Goal: Task Accomplishment & Management: Use online tool/utility

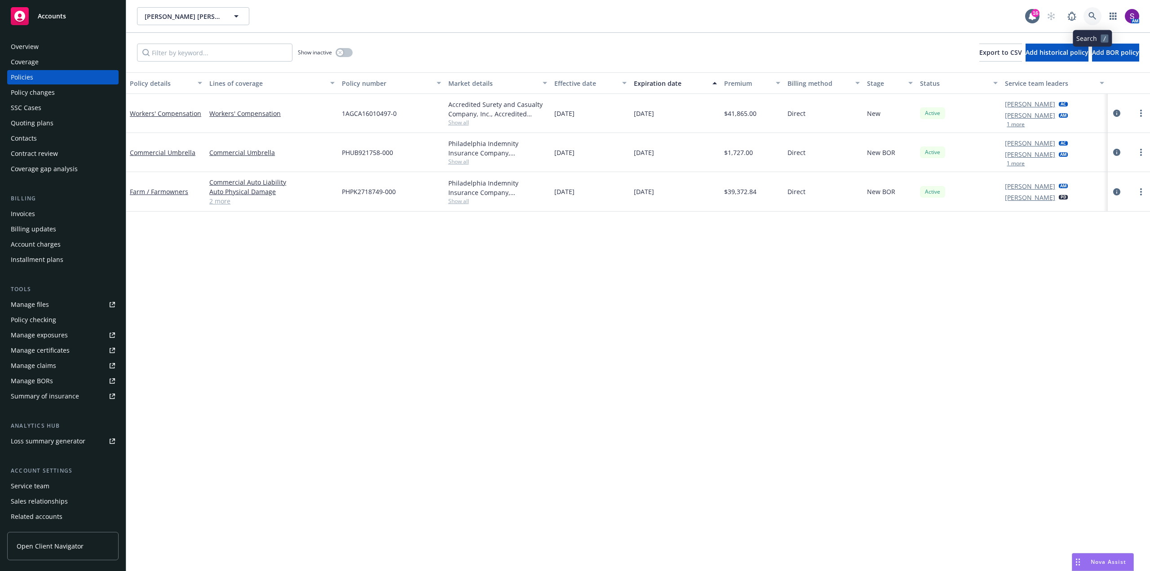
click at [1092, 18] on icon at bounding box center [1093, 16] width 8 height 8
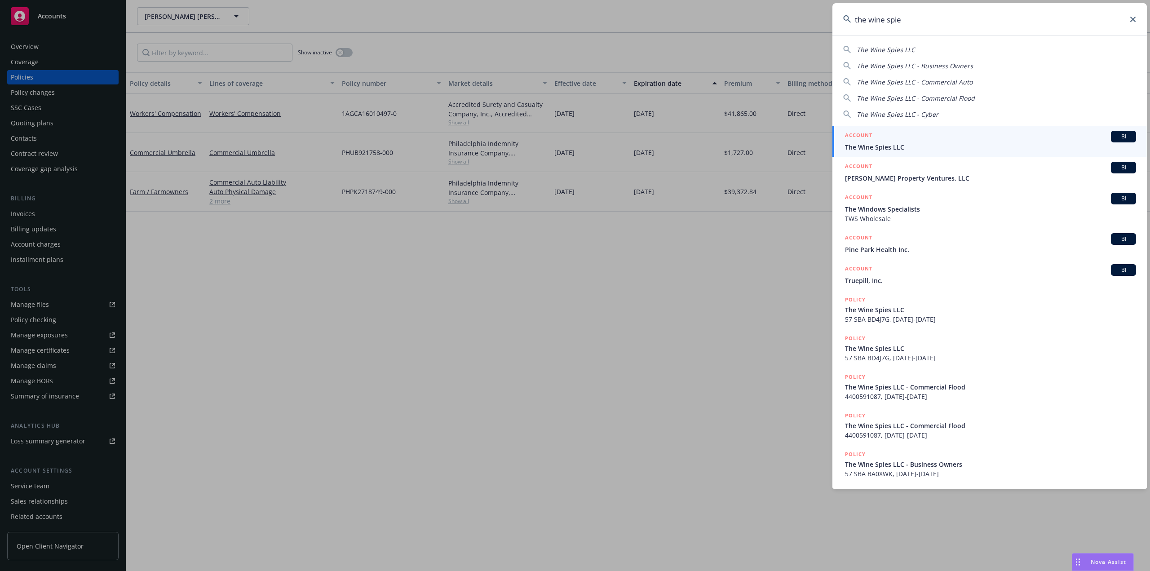
type input "the wine spie"
click at [902, 142] on div "ACCOUNT BI" at bounding box center [990, 137] width 291 height 12
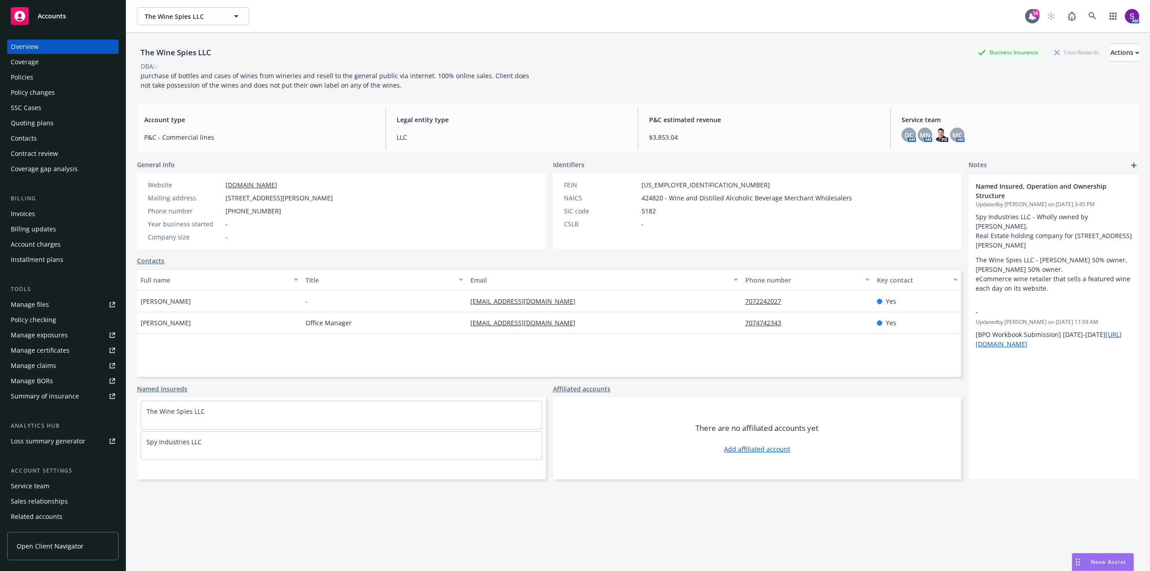
click at [39, 81] on div "Policies" at bounding box center [63, 77] width 104 height 14
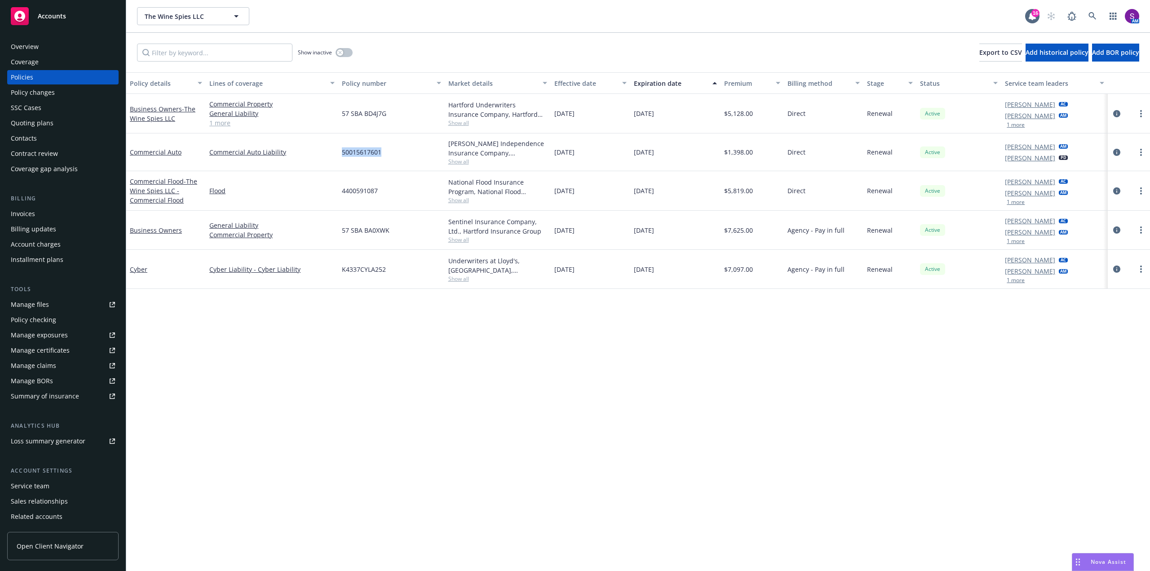
drag, startPoint x: 389, startPoint y: 152, endPoint x: 341, endPoint y: 152, distance: 48.1
click at [341, 152] on div "50015617601" at bounding box center [391, 152] width 106 height 38
copy span "50015617601"
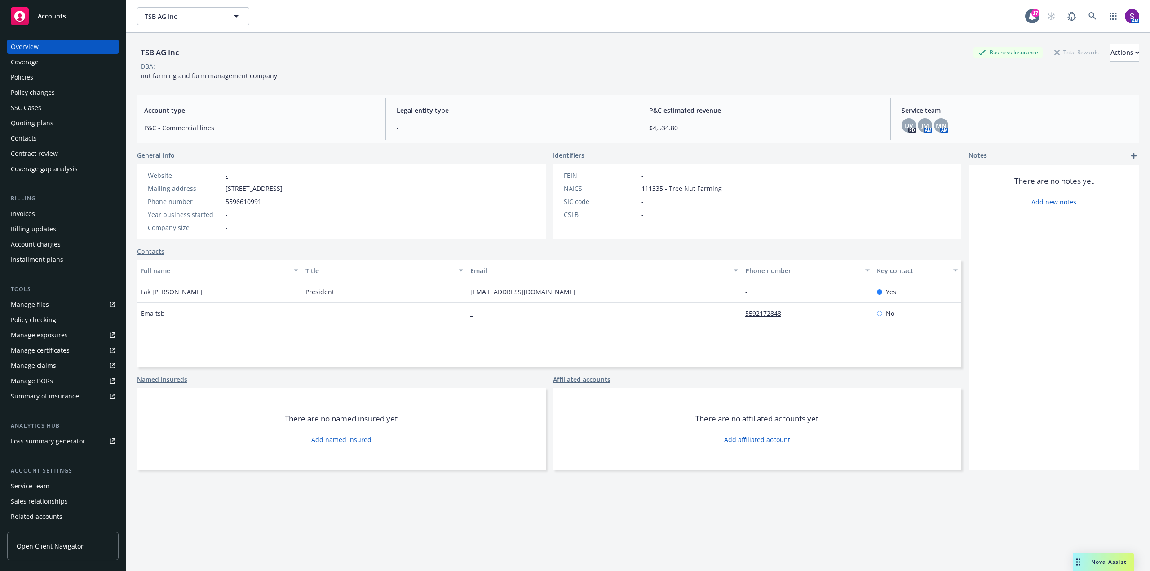
click at [21, 73] on div "Policies" at bounding box center [22, 77] width 22 height 14
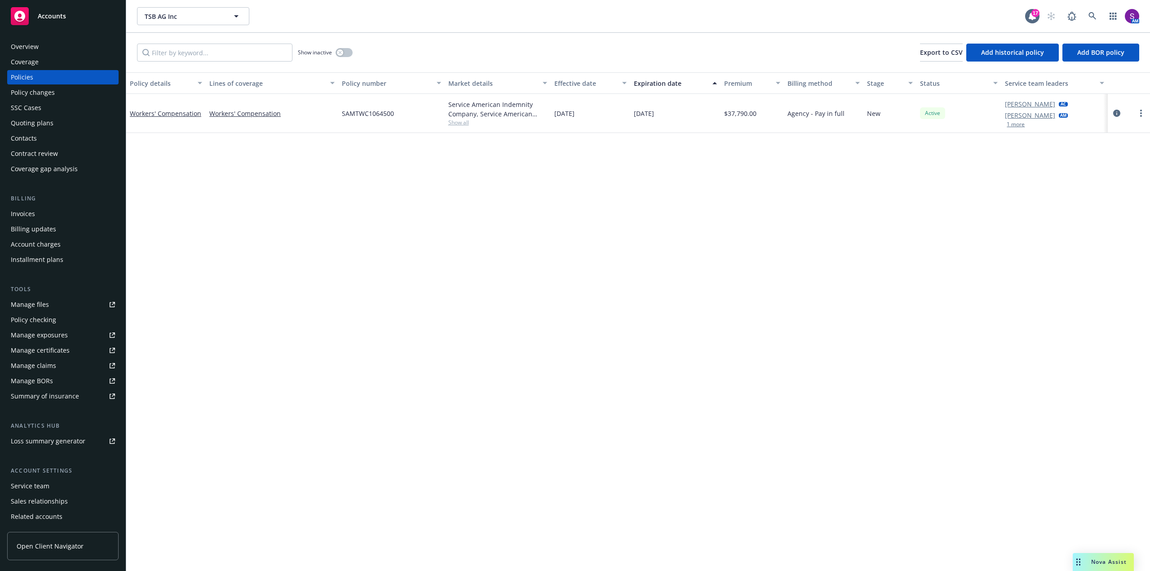
click at [458, 121] on span "Show all" at bounding box center [497, 123] width 99 height 8
click at [226, 216] on div "Policy details Lines of coverage Policy number Market details Effective date Ex…" at bounding box center [638, 321] width 1024 height 499
click at [1095, 15] on icon at bounding box center [1093, 16] width 8 height 8
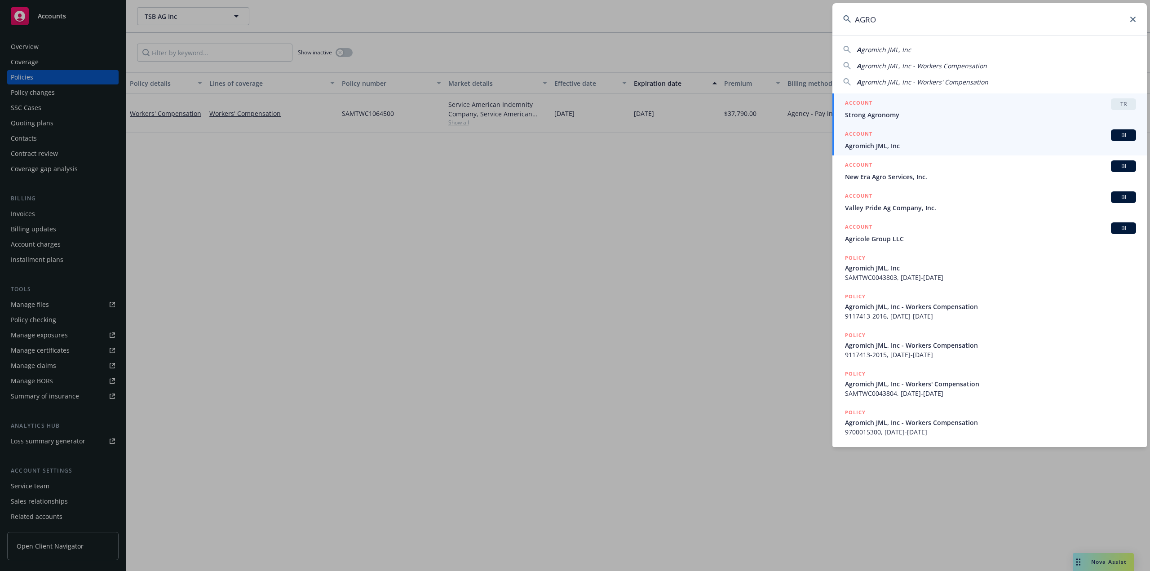
type input "AGRO"
click at [890, 145] on span "Agromich JML, Inc" at bounding box center [990, 145] width 291 height 9
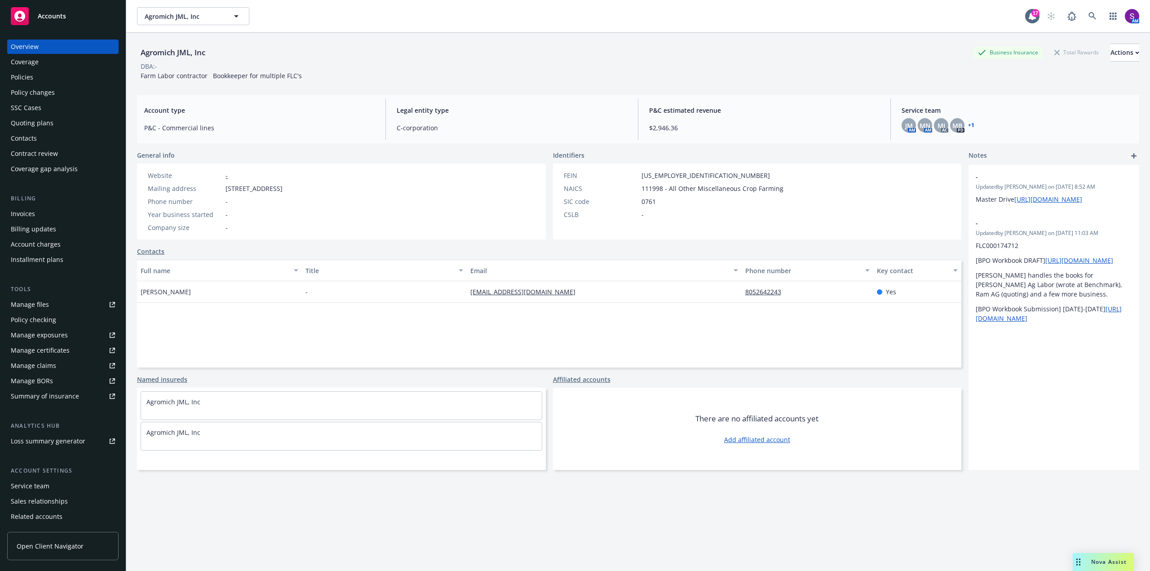
click at [47, 81] on div "Policies" at bounding box center [63, 77] width 104 height 14
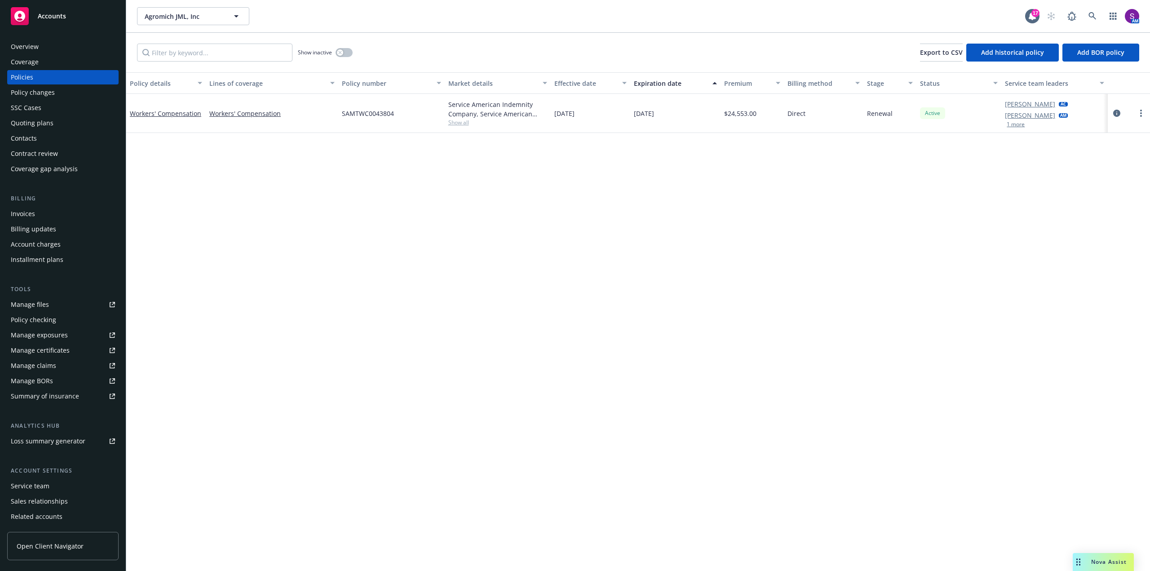
click at [42, 125] on div "Quoting plans" at bounding box center [32, 123] width 43 height 14
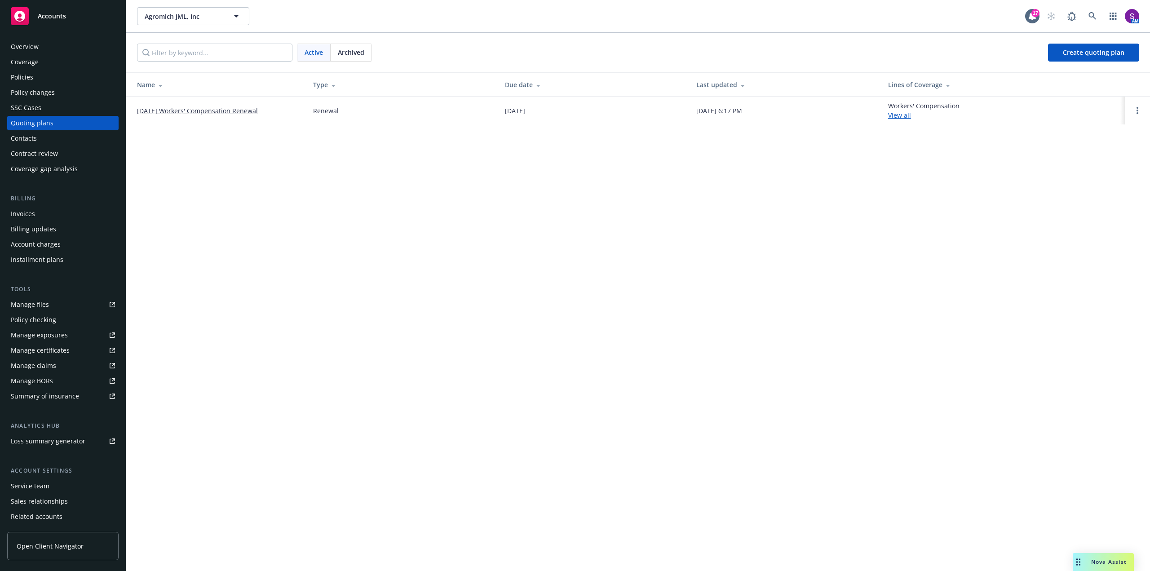
click at [226, 111] on link "11/08/25 Workers' Compensation Renewal" at bounding box center [197, 110] width 121 height 9
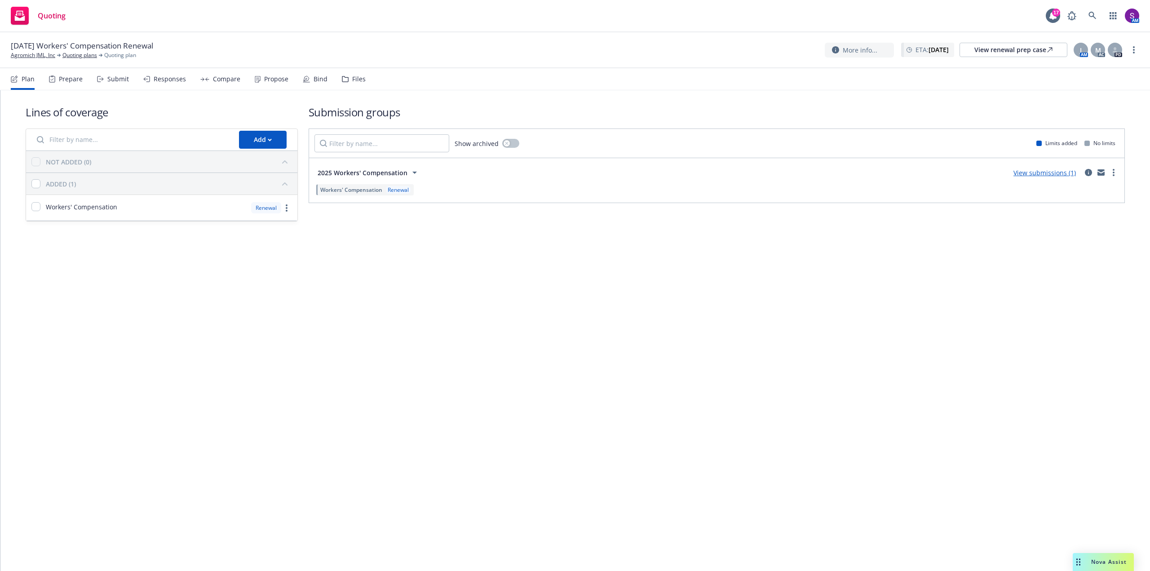
click at [65, 79] on div "Prepare" at bounding box center [71, 78] width 24 height 7
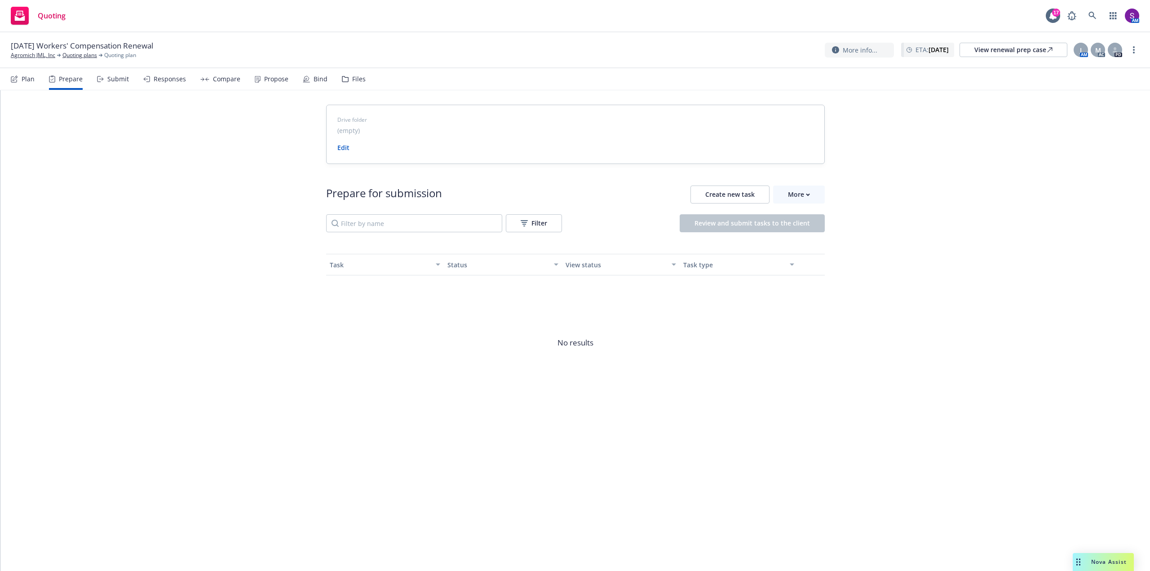
click at [120, 79] on div "Submit" at bounding box center [118, 78] width 22 height 7
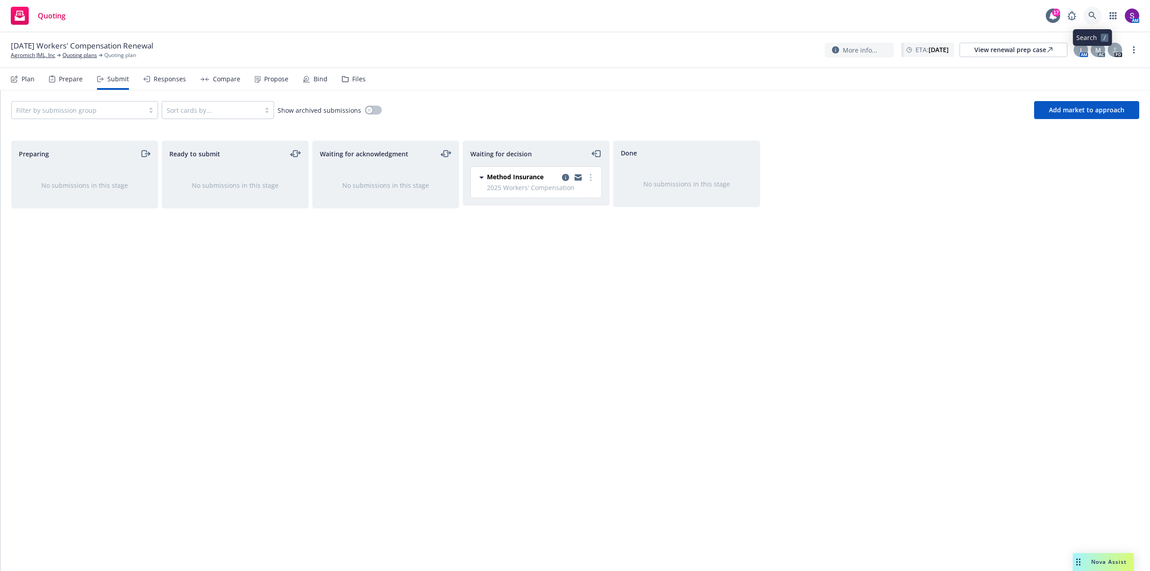
click at [1096, 18] on icon at bounding box center [1093, 16] width 8 height 8
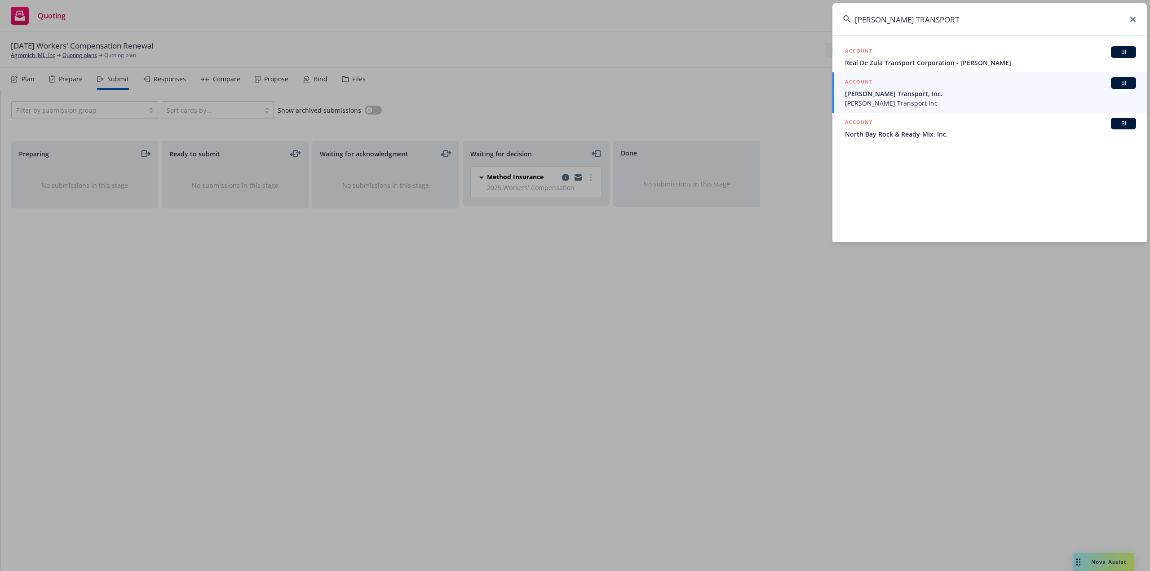
drag, startPoint x: 946, startPoint y: 16, endPoint x: 859, endPoint y: 31, distance: 88.9
click at [859, 31] on input "MORENO TRANSPORT" at bounding box center [990, 19] width 315 height 32
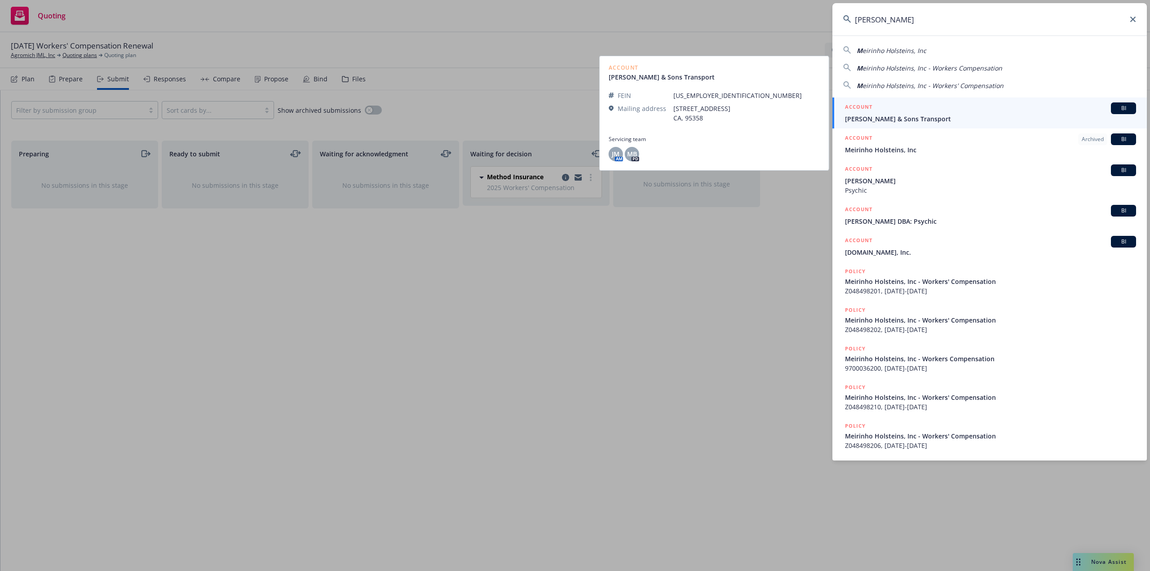
type input "MEIRINHO"
click at [882, 113] on div "ACCOUNT BI" at bounding box center [990, 108] width 291 height 12
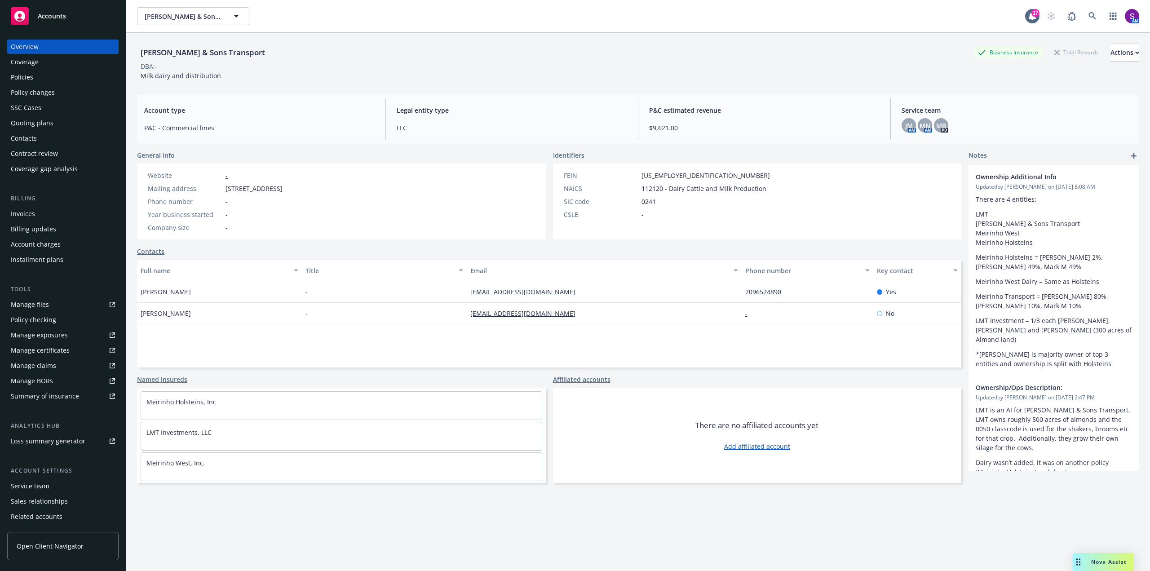
click at [34, 76] on div "Policies" at bounding box center [63, 77] width 104 height 14
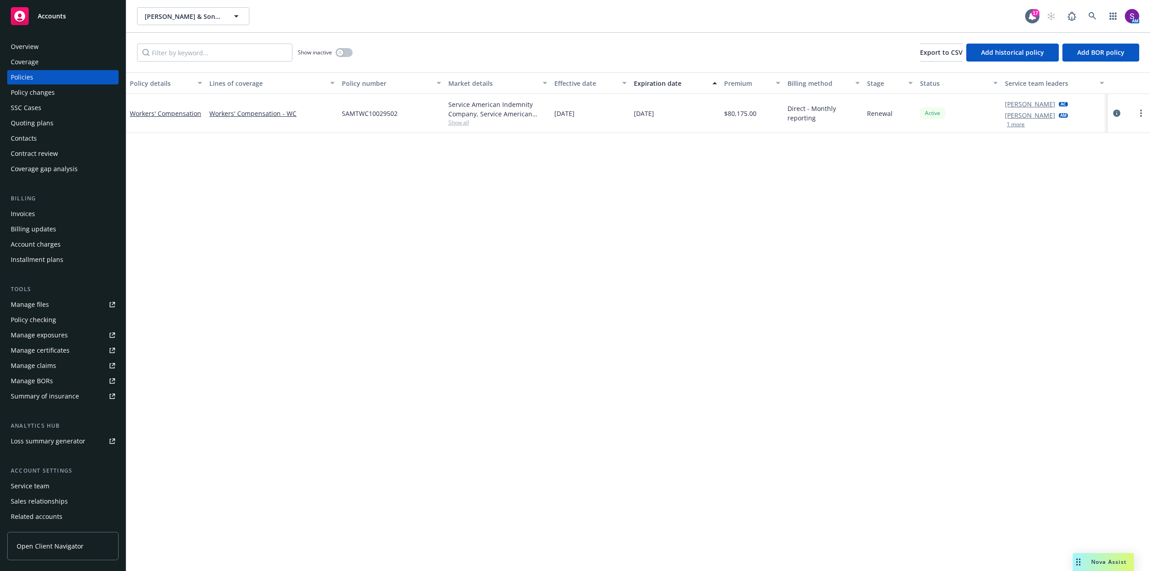
click at [41, 119] on div "Quoting plans" at bounding box center [32, 123] width 43 height 14
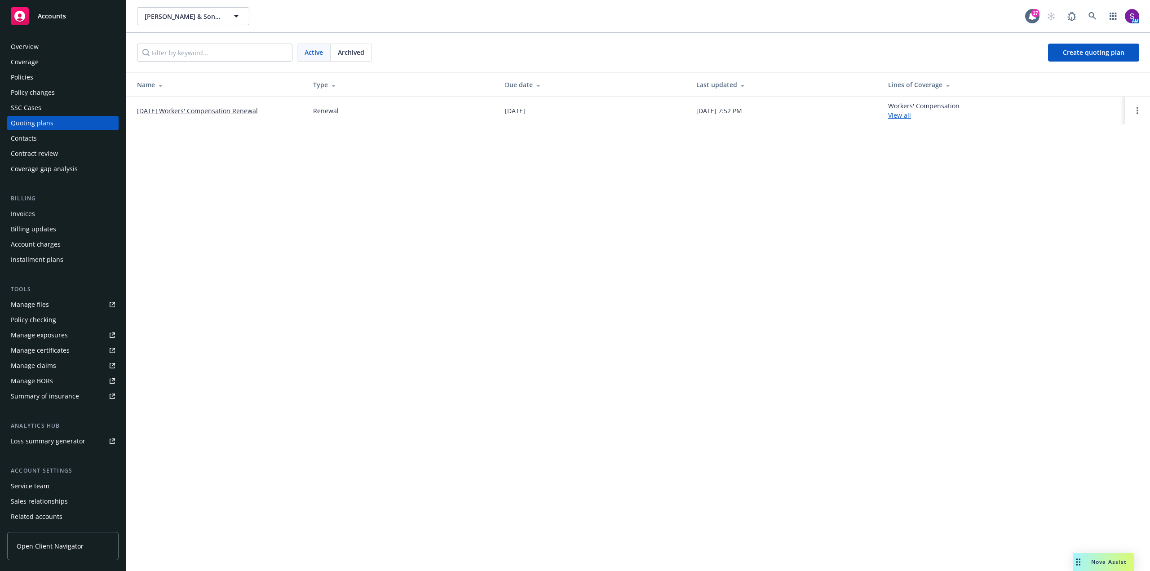
click at [191, 109] on link "[DATE] Workers' Compensation Renewal" at bounding box center [197, 110] width 121 height 9
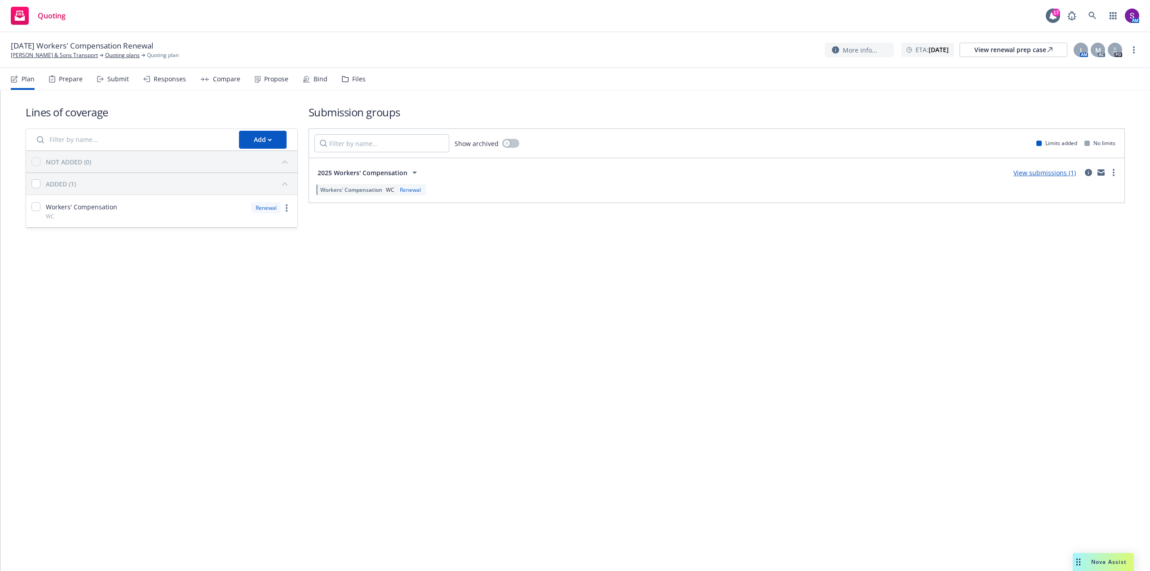
click at [63, 77] on div "Prepare" at bounding box center [71, 78] width 24 height 7
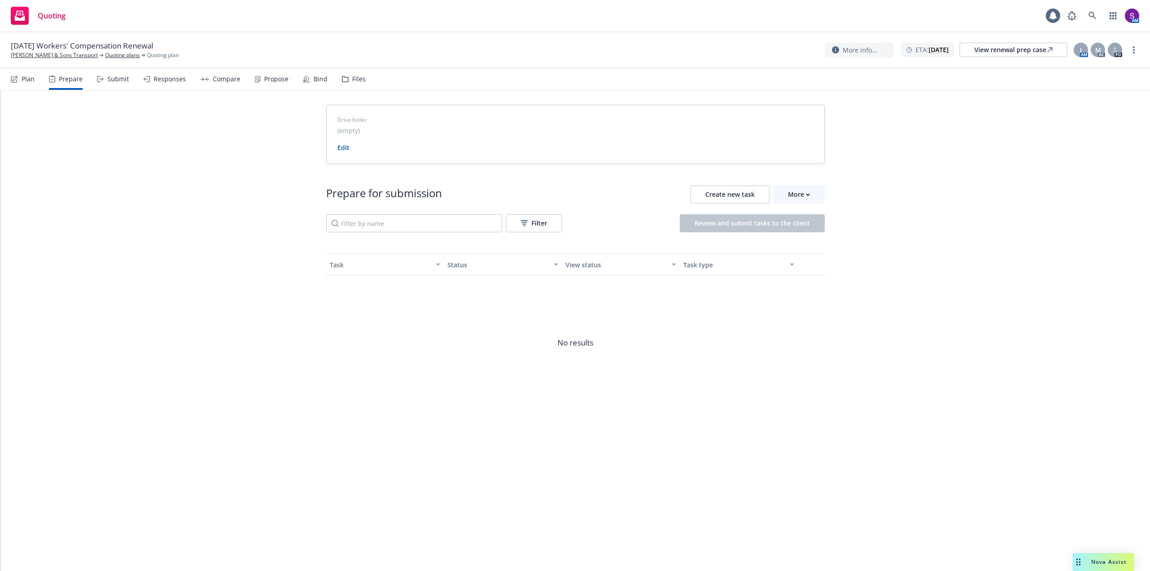
click at [117, 77] on div "Submit" at bounding box center [118, 78] width 22 height 7
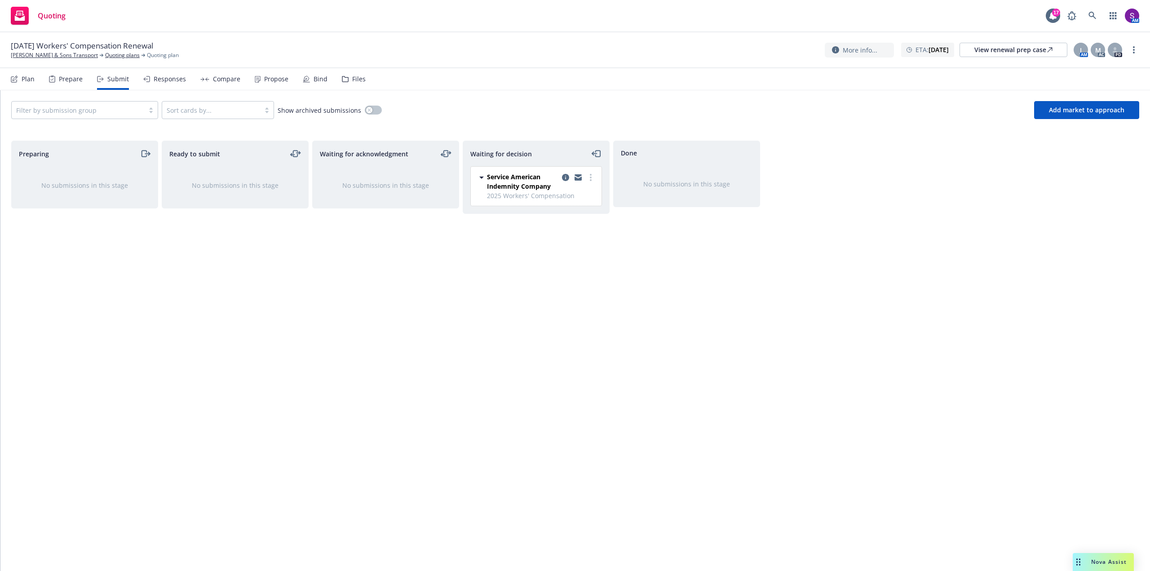
click at [71, 108] on div at bounding box center [78, 110] width 124 height 11
click at [89, 218] on div "Preparing No submissions in this stage" at bounding box center [84, 347] width 147 height 412
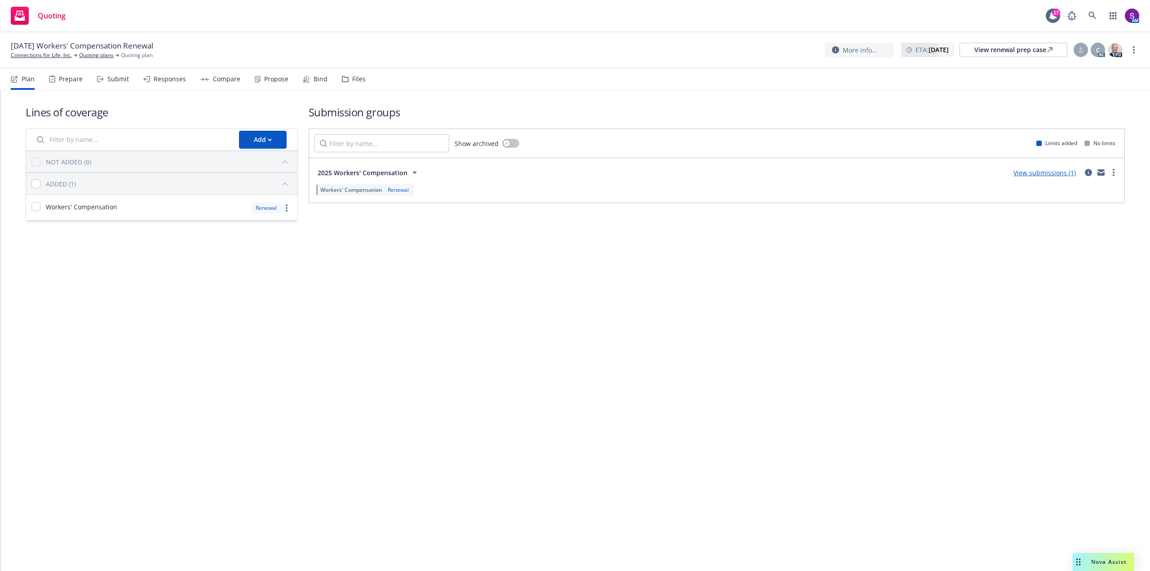
click at [352, 82] on div "Files" at bounding box center [358, 78] width 13 height 7
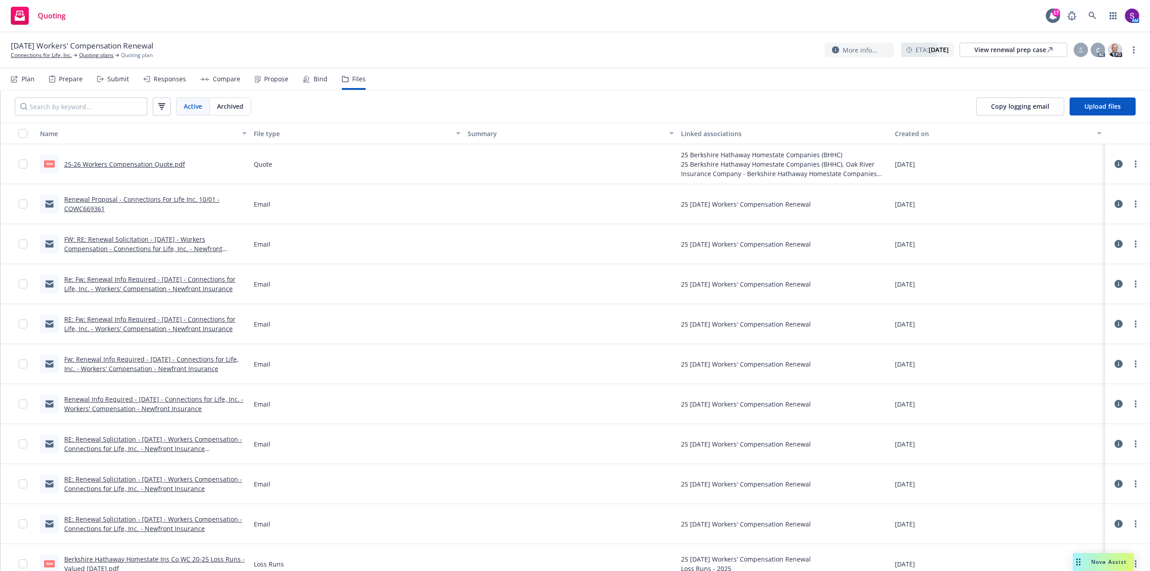
click at [148, 169] on div "pdf 25-26 Workers Compensation Quote.pdf" at bounding box center [112, 164] width 145 height 19
click at [225, 79] on div "Compare" at bounding box center [226, 78] width 27 height 7
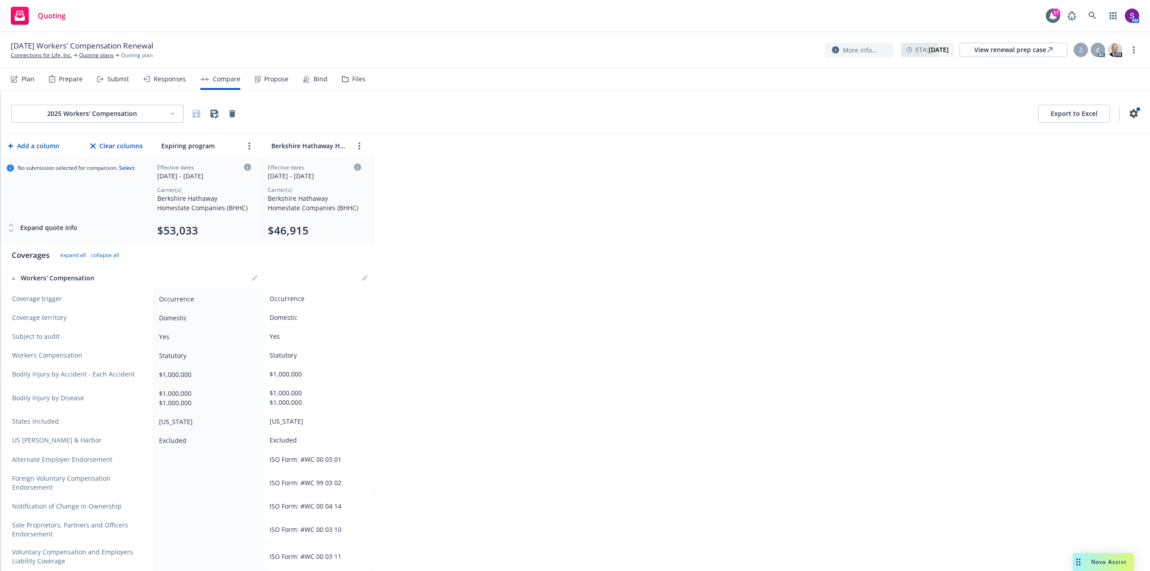
click at [274, 81] on div "Propose" at bounding box center [276, 78] width 24 height 7
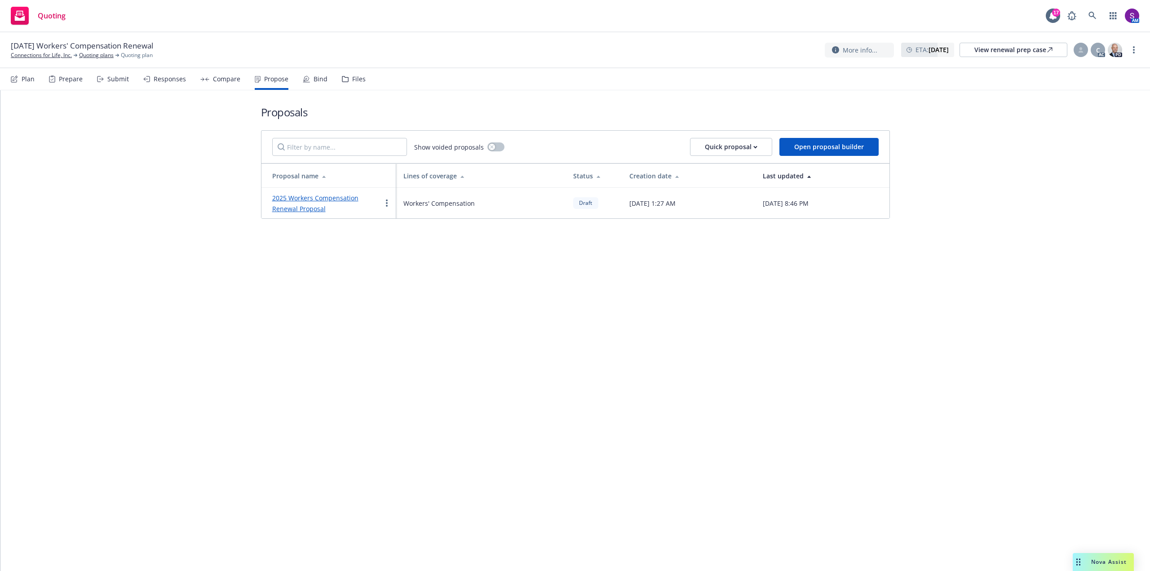
click at [357, 77] on div "Files" at bounding box center [358, 78] width 13 height 7
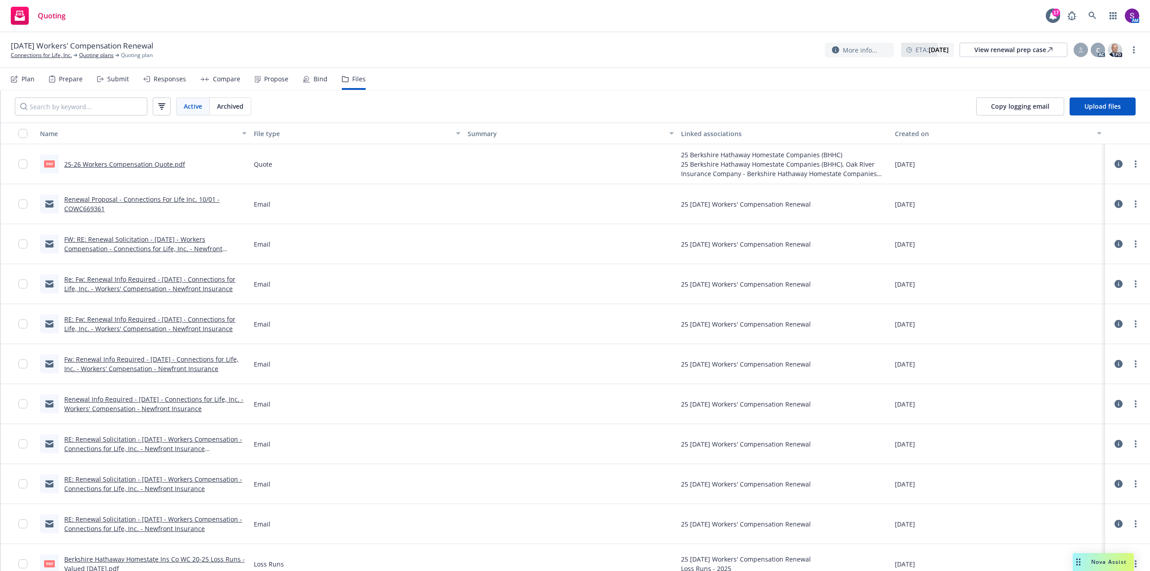
click at [1115, 160] on icon at bounding box center [1119, 164] width 8 height 8
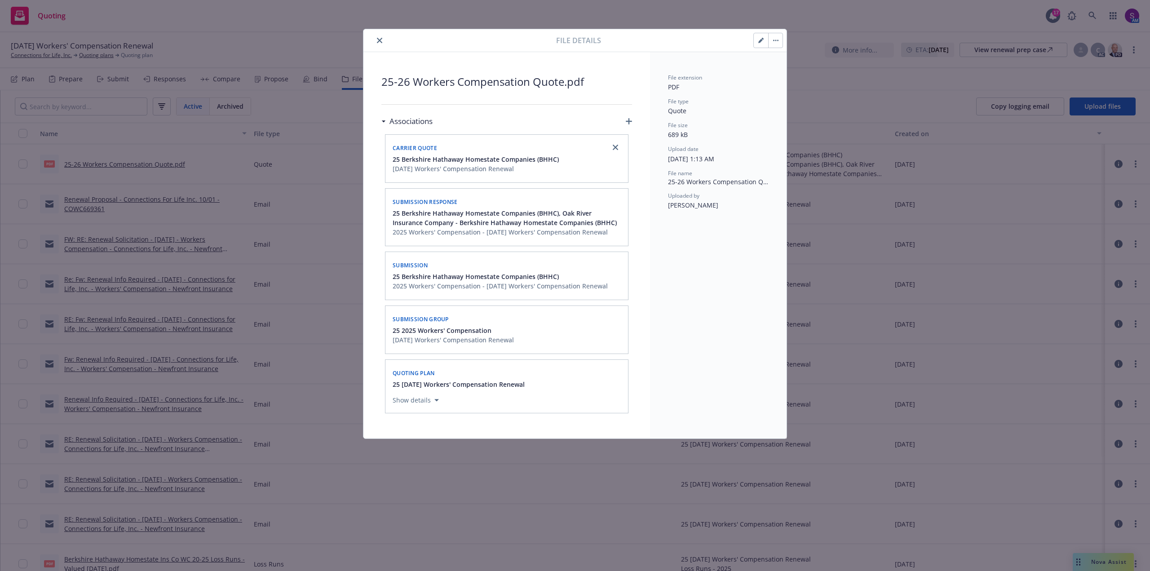
click at [421, 155] on span "25 Berkshire Hathaway Homestate Companies (BHHC)" at bounding box center [476, 159] width 166 height 9
click at [421, 146] on span "Carrier quote" at bounding box center [415, 148] width 44 height 8
click at [414, 149] on span "Carrier quote" at bounding box center [415, 148] width 44 height 8
click at [412, 146] on span "Carrier quote" at bounding box center [415, 148] width 44 height 8
click at [413, 146] on span "Carrier quote" at bounding box center [415, 148] width 44 height 8
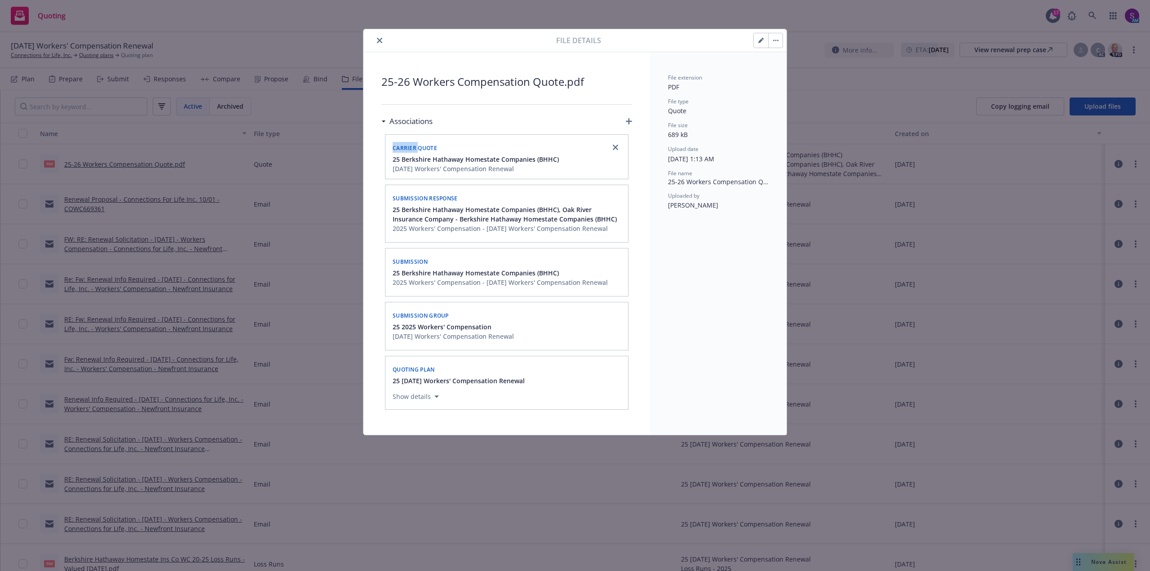
click at [381, 40] on icon "close" at bounding box center [379, 40] width 5 height 5
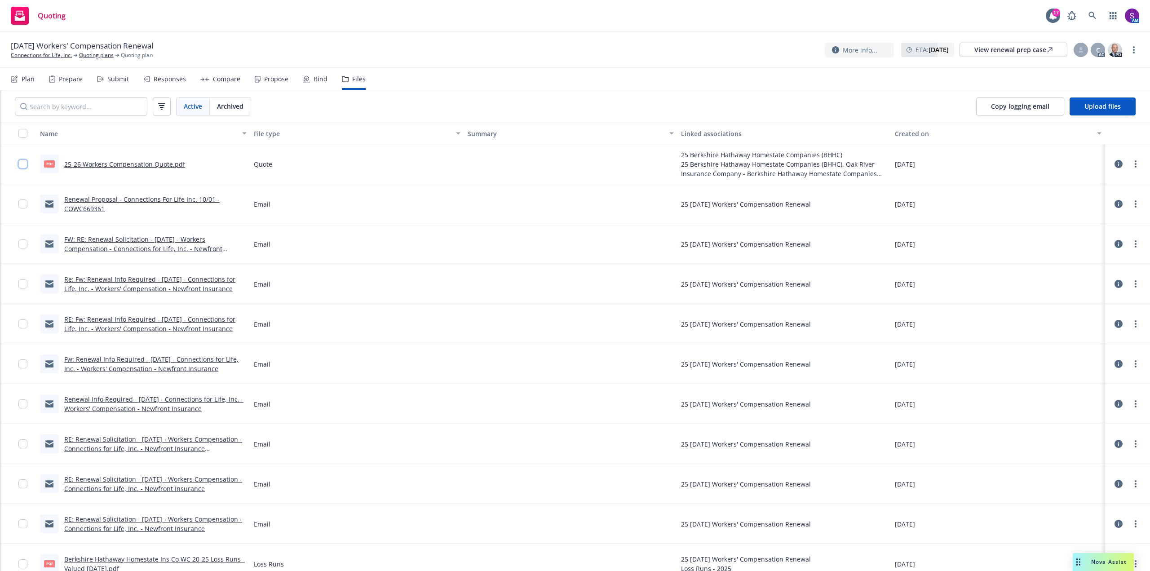
click at [19, 166] on input "checkbox" at bounding box center [22, 164] width 9 height 9
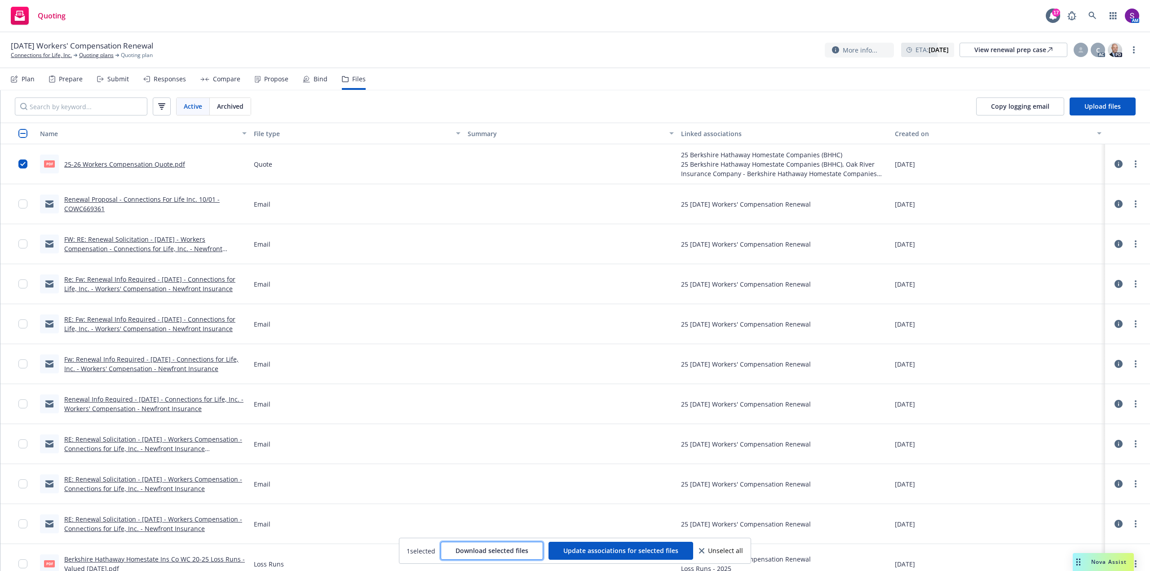
click at [489, 554] on span "Download selected files" at bounding box center [492, 550] width 73 height 9
click at [1100, 570] on div "Nova Assist" at bounding box center [1103, 562] width 61 height 18
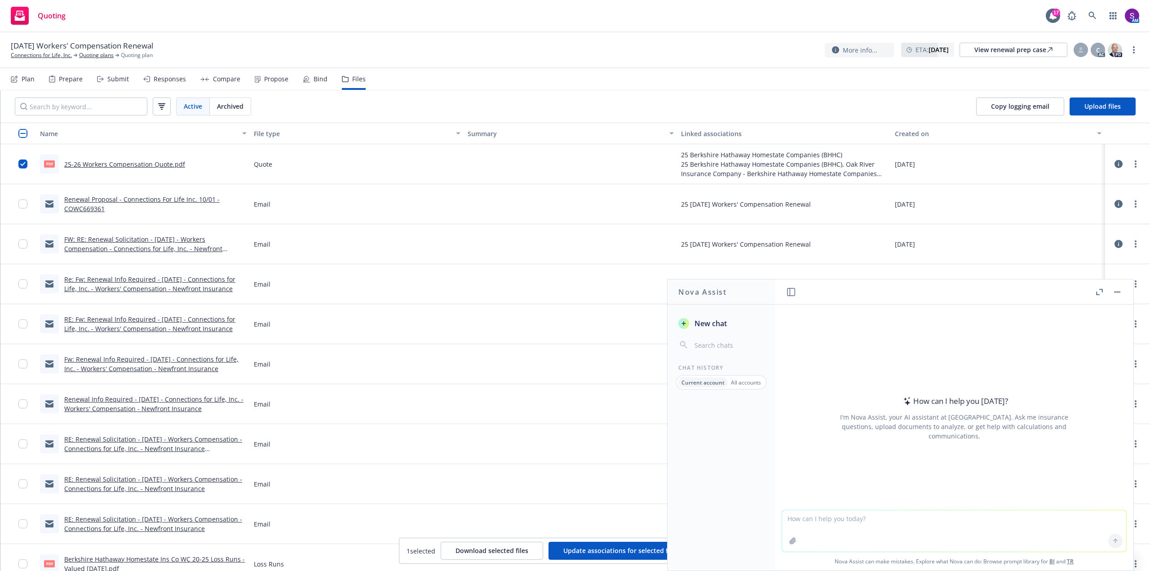
click at [872, 530] on textarea at bounding box center [954, 530] width 344 height 41
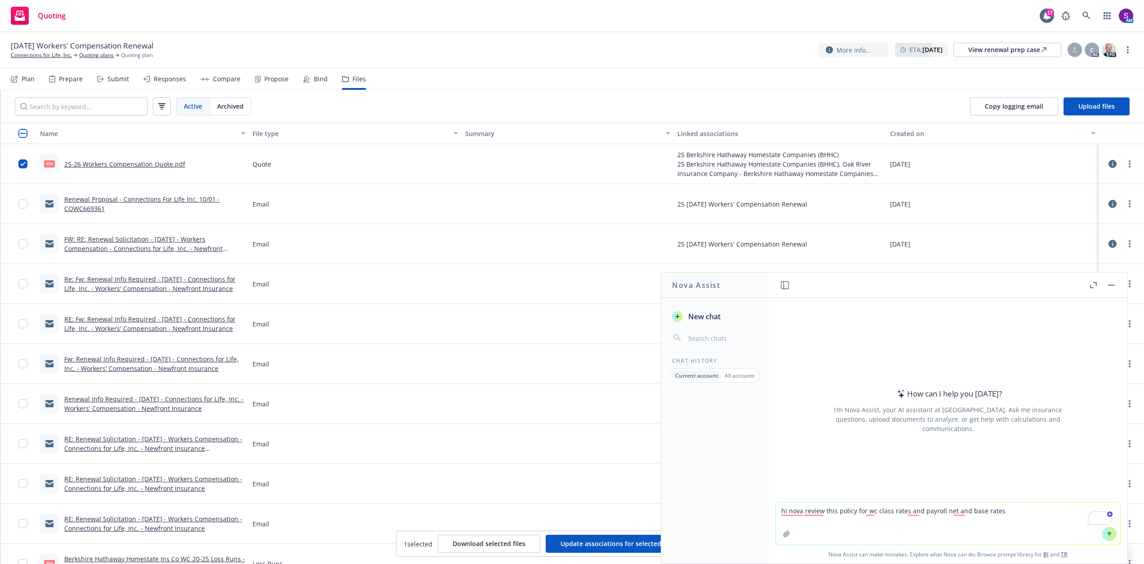
type textarea "hi nova review this policy for wc class rates and payroll net and base rates"
click at [779, 532] on button "button" at bounding box center [786, 534] width 14 height 14
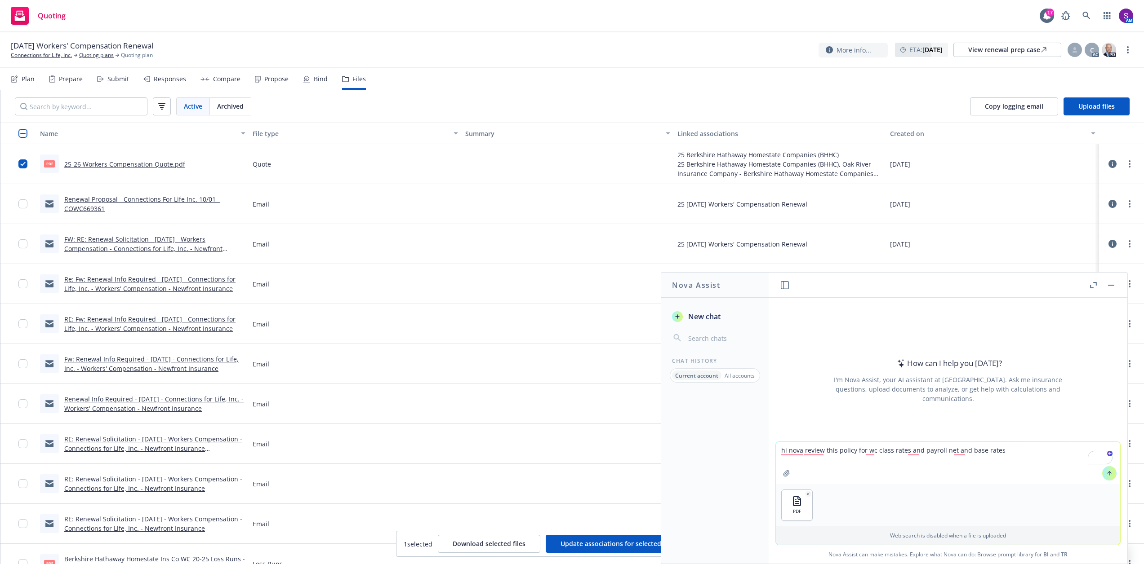
click at [779, 466] on button "button" at bounding box center [786, 473] width 14 height 14
click at [1108, 472] on icon at bounding box center [1109, 473] width 6 height 6
click at [1108, 442] on div "How can I help you today? I'm Nova Assist, your AI assistant at Newfront. Ask m…" at bounding box center [947, 370] width 359 height 144
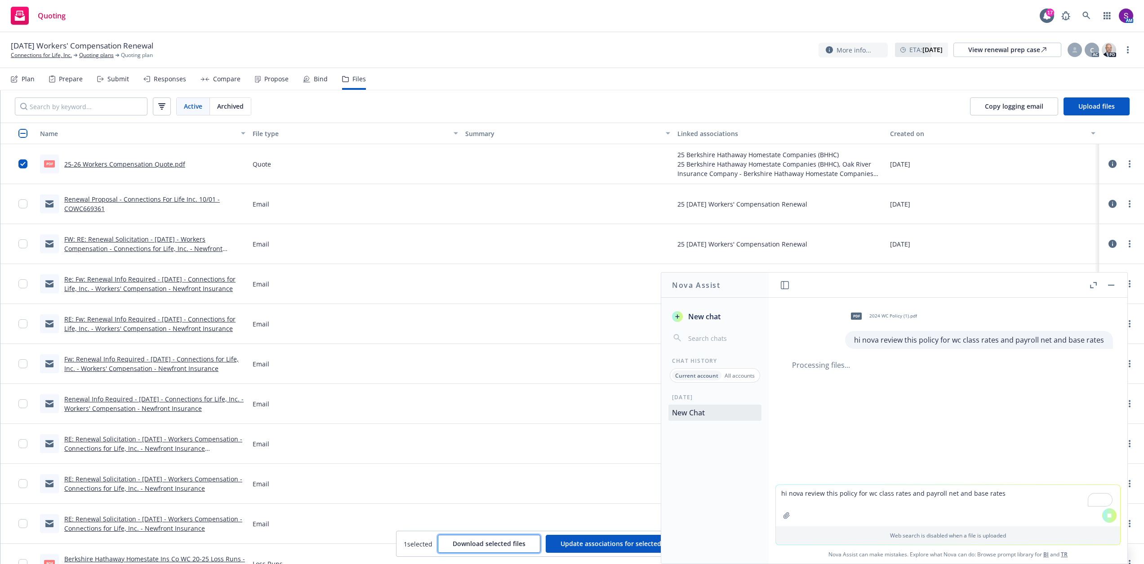
click at [474, 547] on span "Download selected files" at bounding box center [488, 544] width 73 height 9
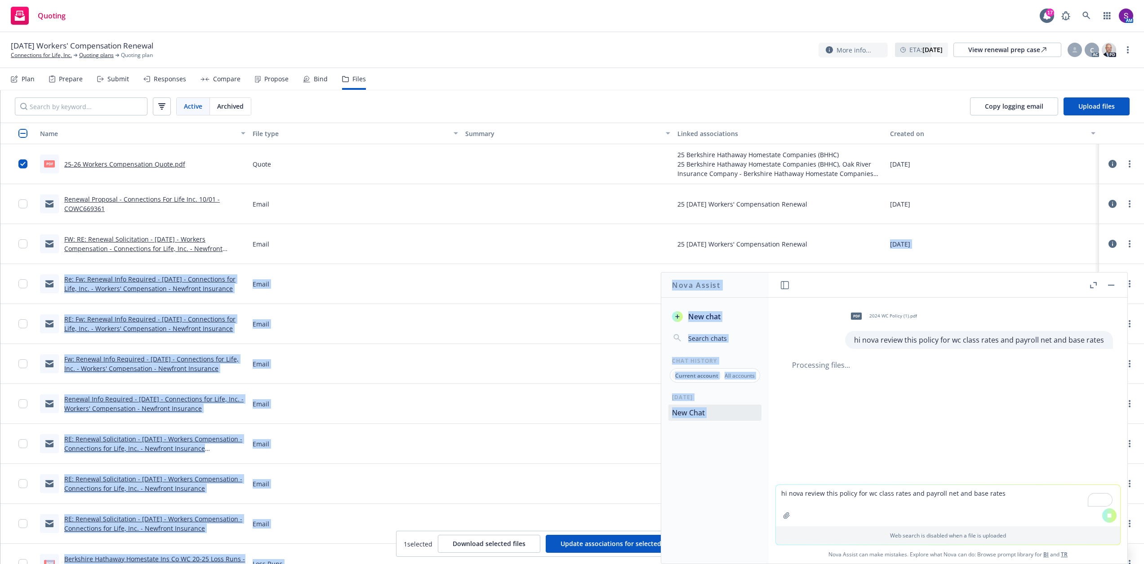
drag, startPoint x: 995, startPoint y: 290, endPoint x: 887, endPoint y: 226, distance: 125.5
click at [887, 226] on body "Quoting 17 AM 10/01/25 Workers' Compensation Renewal Connections for Life, Inc.…" at bounding box center [572, 282] width 1144 height 564
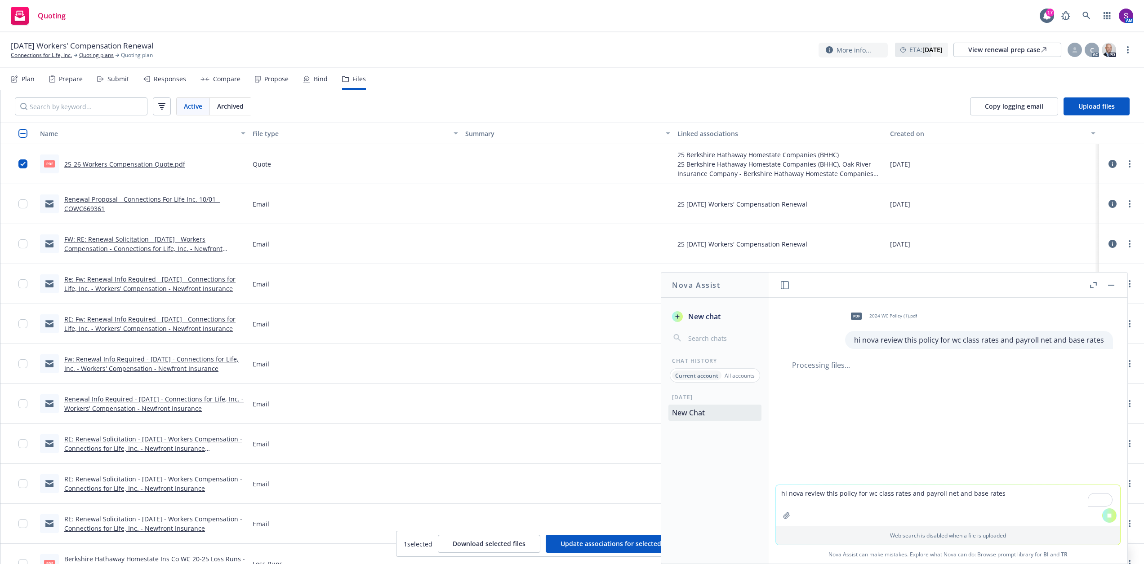
click at [576, 259] on div at bounding box center [567, 244] width 213 height 40
click at [136, 164] on link "25-26 Workers Compensation Quote.pdf" at bounding box center [124, 164] width 121 height 9
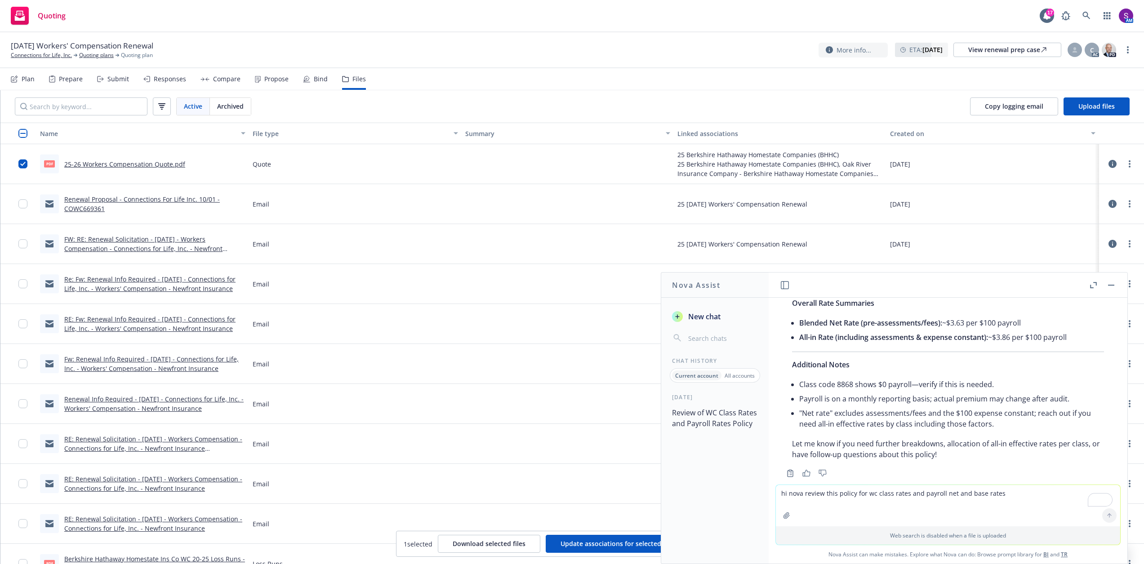
scroll to position [625, 0]
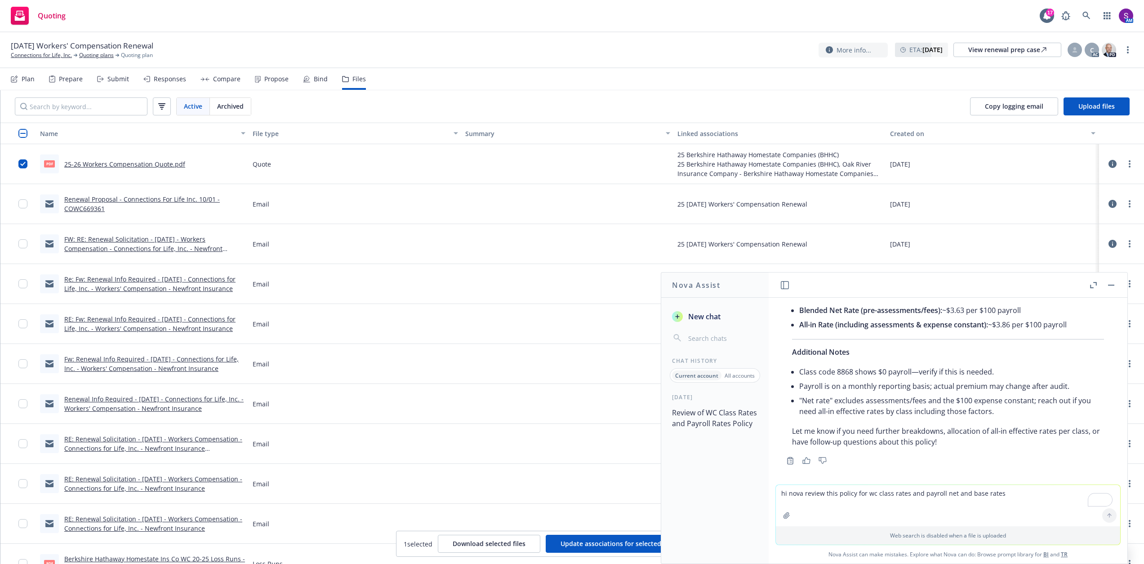
click at [811, 503] on textarea "hi nova review this policy for wc class rates and payroll net and base rates" at bounding box center [948, 505] width 344 height 41
type textarea "great now do the same for this policy which is the renewal term"
click at [786, 512] on icon "button" at bounding box center [786, 515] width 7 height 7
click at [1102, 476] on button at bounding box center [1109, 473] width 14 height 14
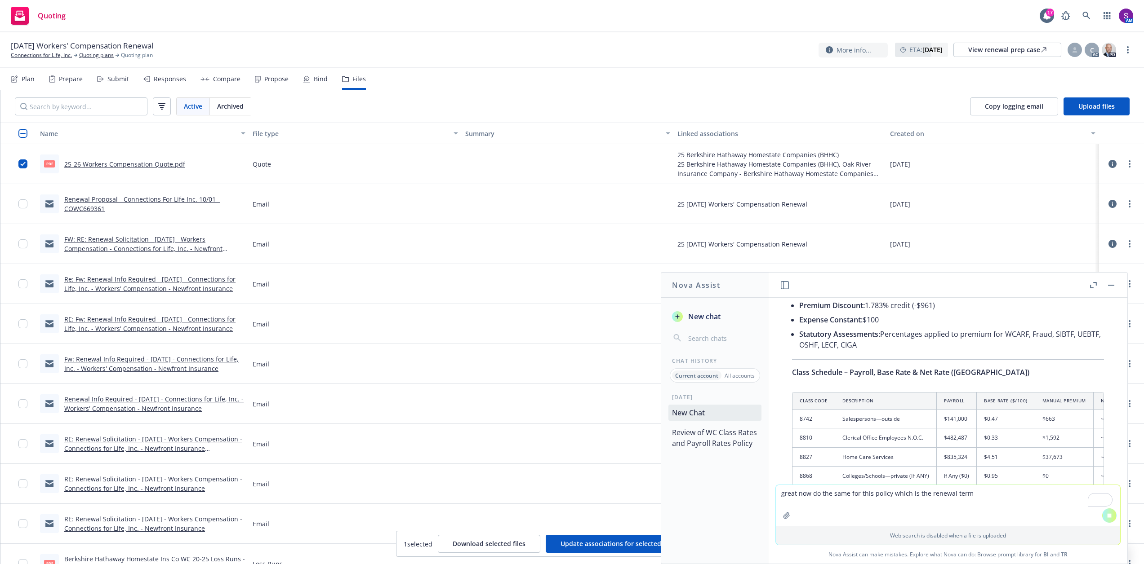
scroll to position [115, 0]
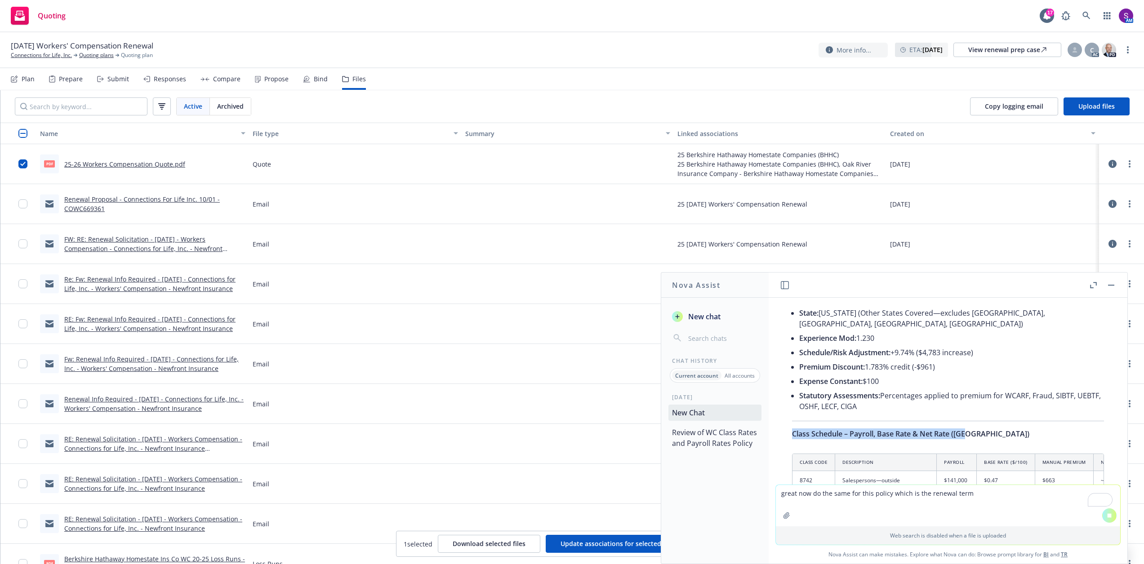
drag, startPoint x: 973, startPoint y: 422, endPoint x: 788, endPoint y: 419, distance: 184.7
copy span "Class Schedule – Payroll, Base Rate & Net Rate (CA)"
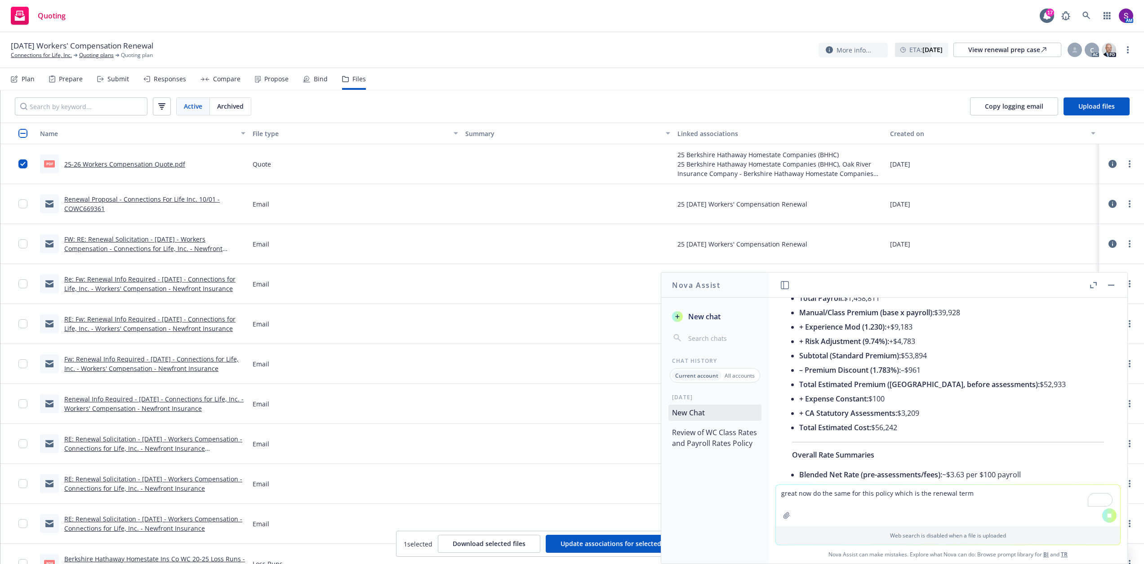
scroll to position [699, 0]
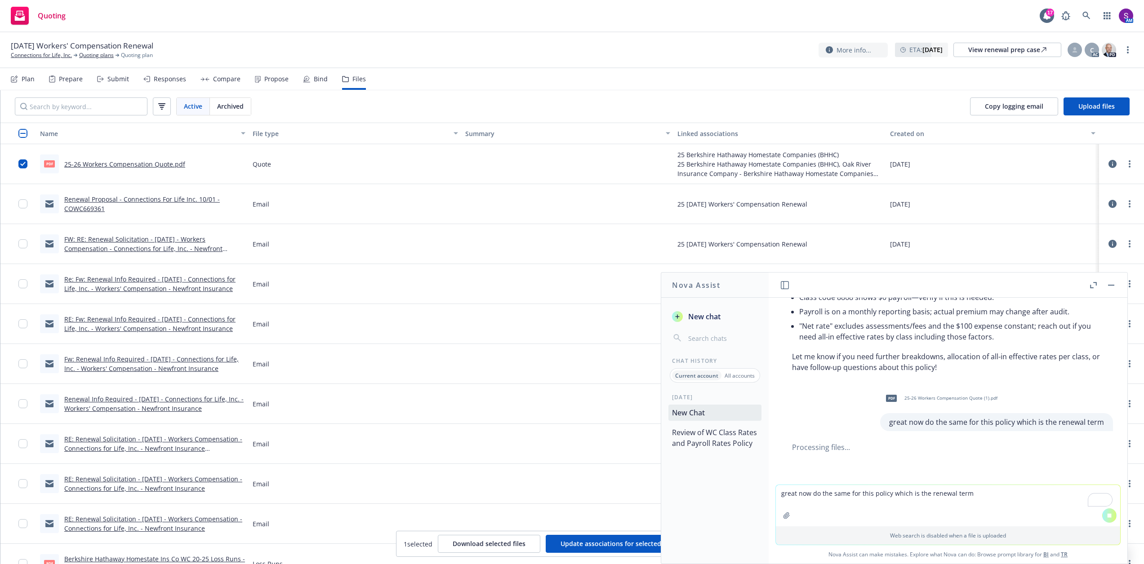
click at [845, 500] on textarea "great now do the same for this policy which is the renewal term" at bounding box center [948, 505] width 344 height 41
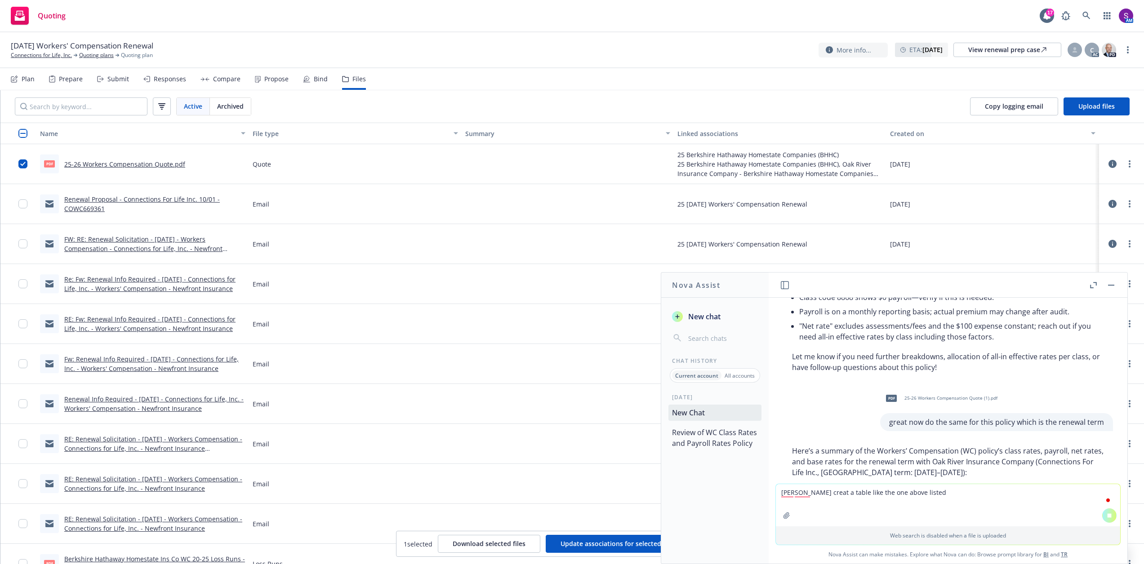
paste textarea "Class Schedule – Payroll, Base Rate & Net Rate (CA)"
type textarea "Noe creat a table like the one above listed Class Schedule – Payroll, Base Rate…"
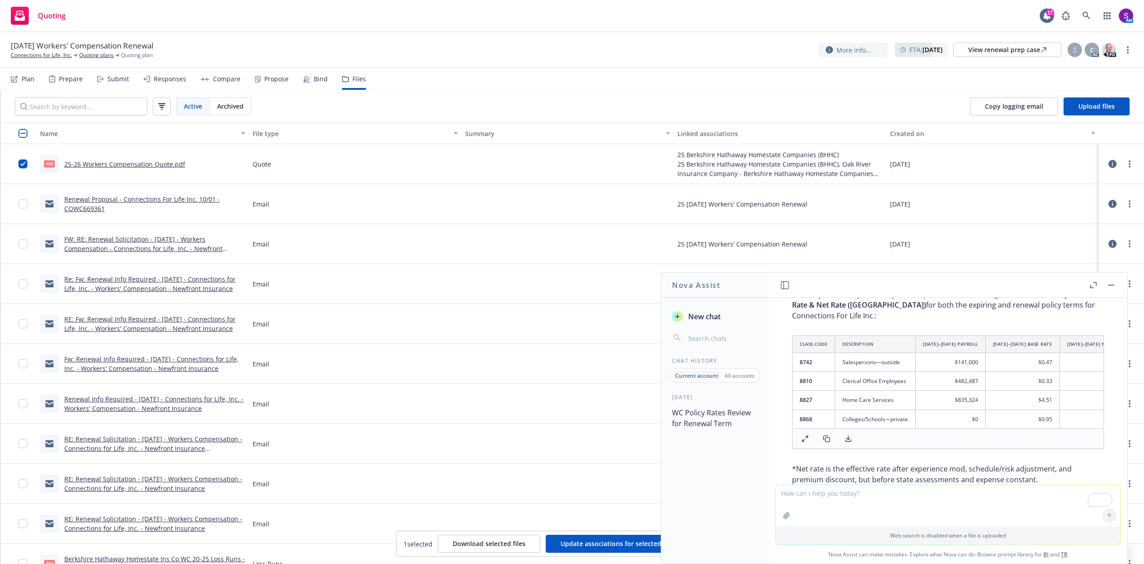
scroll to position [1965, 0]
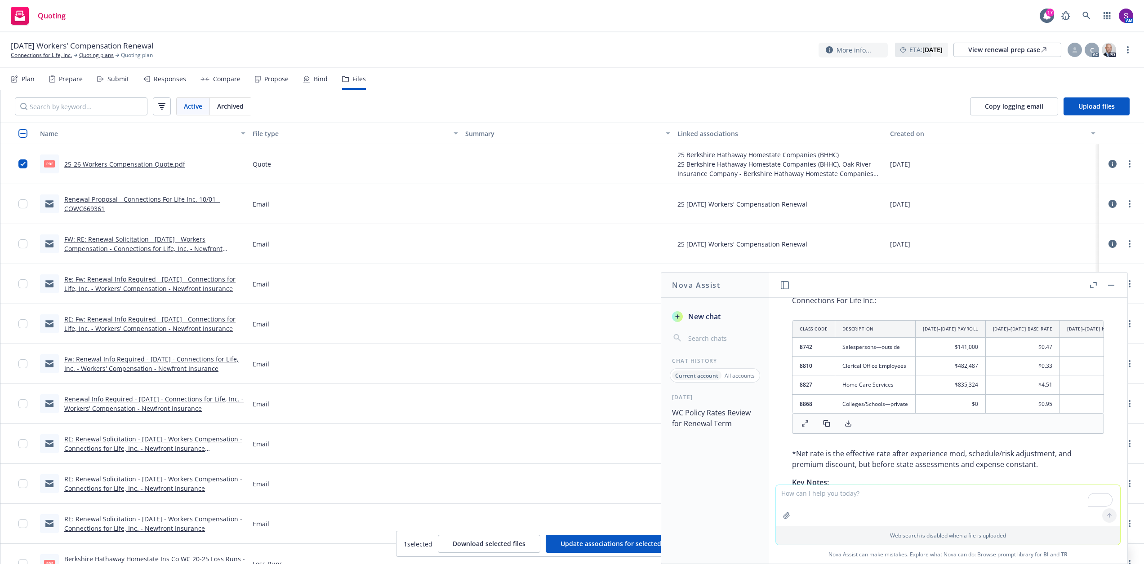
click at [802, 500] on textarea "To enrich screen reader interactions, please activate Accessibility in Grammarl…" at bounding box center [948, 505] width 344 height 41
type textarea "Great make this into a concise yoy comparion in an email format for the client"
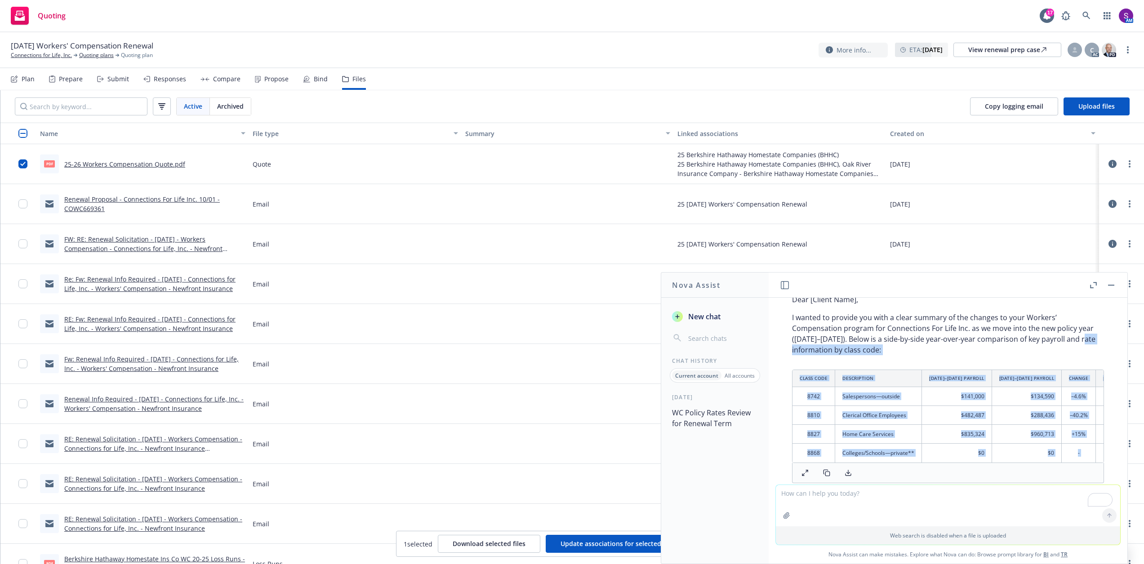
scroll to position [2388, 0]
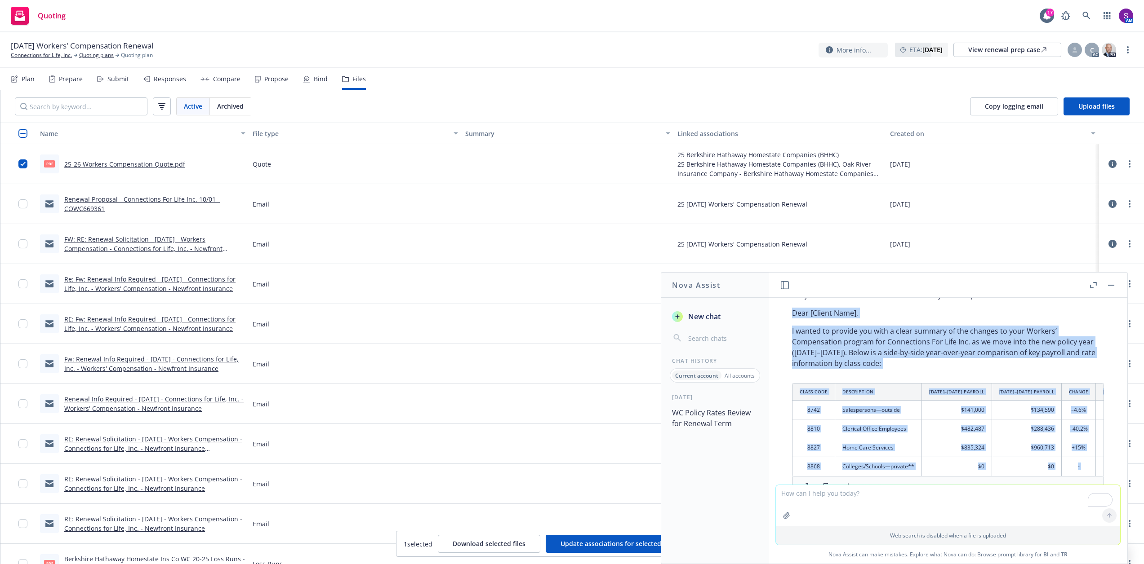
drag, startPoint x: 838, startPoint y: 437, endPoint x: 789, endPoint y: 324, distance: 123.8
click at [789, 324] on div "Certainly! Here’s a concise, client-facing year-over-year comparison email draf…" at bounding box center [948, 487] width 330 height 474
copy div "Dear [Client Name], I wanted to provide you with a clear summary of the changes…"
click at [264, 79] on div "Propose" at bounding box center [276, 78] width 24 height 7
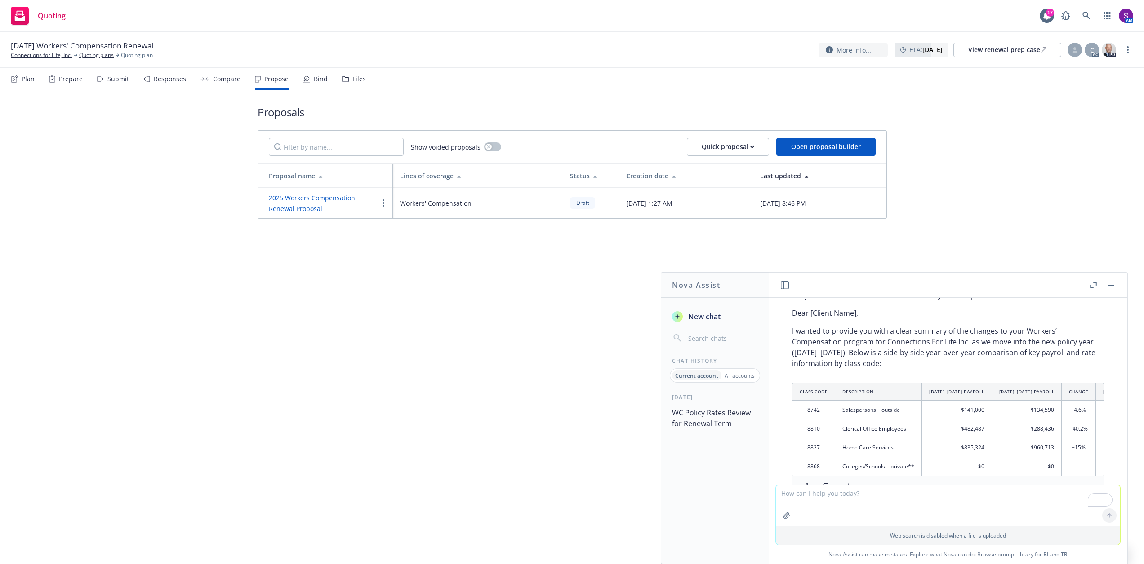
click at [1117, 284] on header at bounding box center [947, 285] width 359 height 25
click at [315, 197] on link "2025 Workers Compensation Renewal Proposal" at bounding box center [312, 203] width 86 height 19
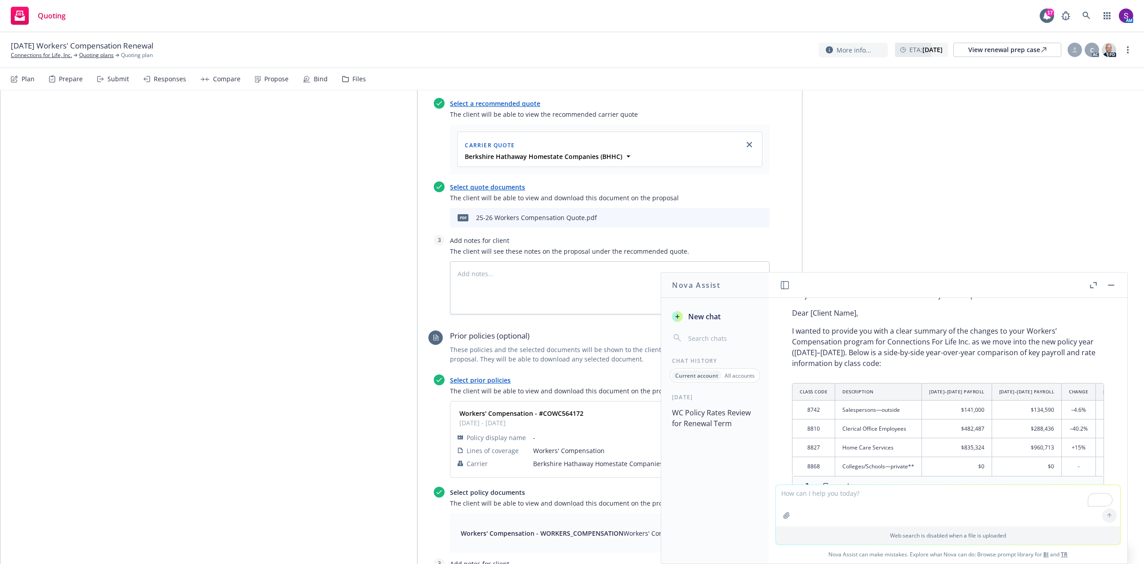
scroll to position [404, 0]
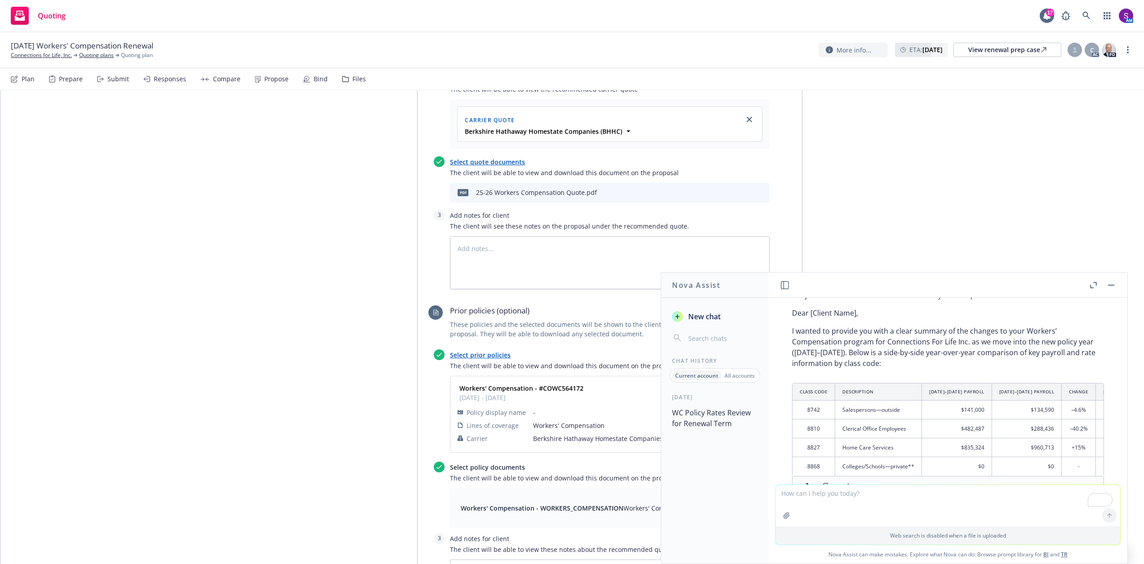
click at [1112, 285] on icon "button" at bounding box center [1111, 285] width 6 height 1
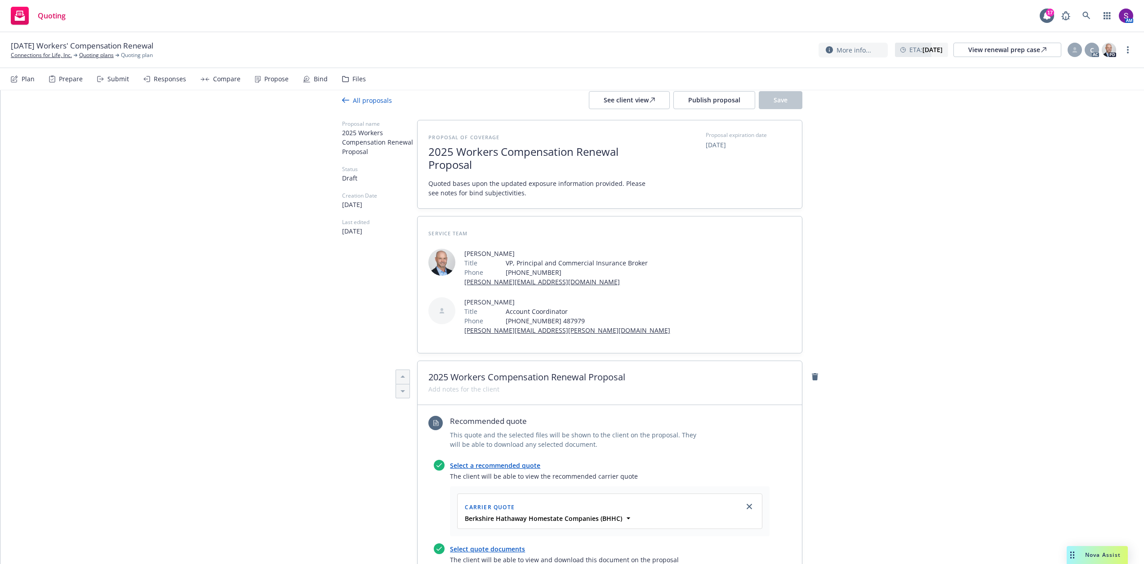
scroll to position [0, 0]
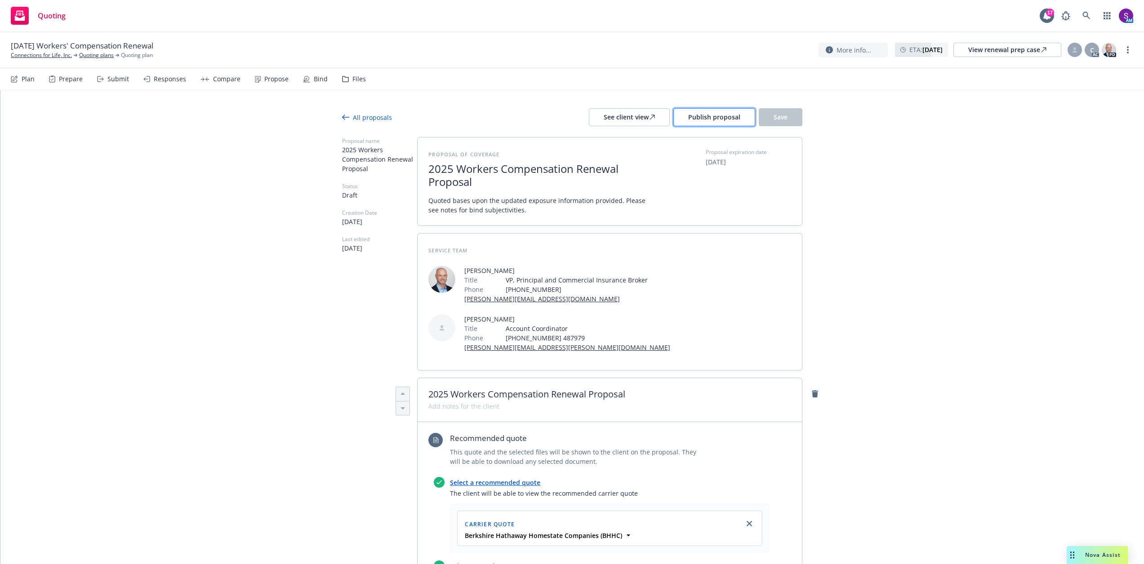
click at [707, 124] on button "Publish proposal" at bounding box center [714, 117] width 82 height 18
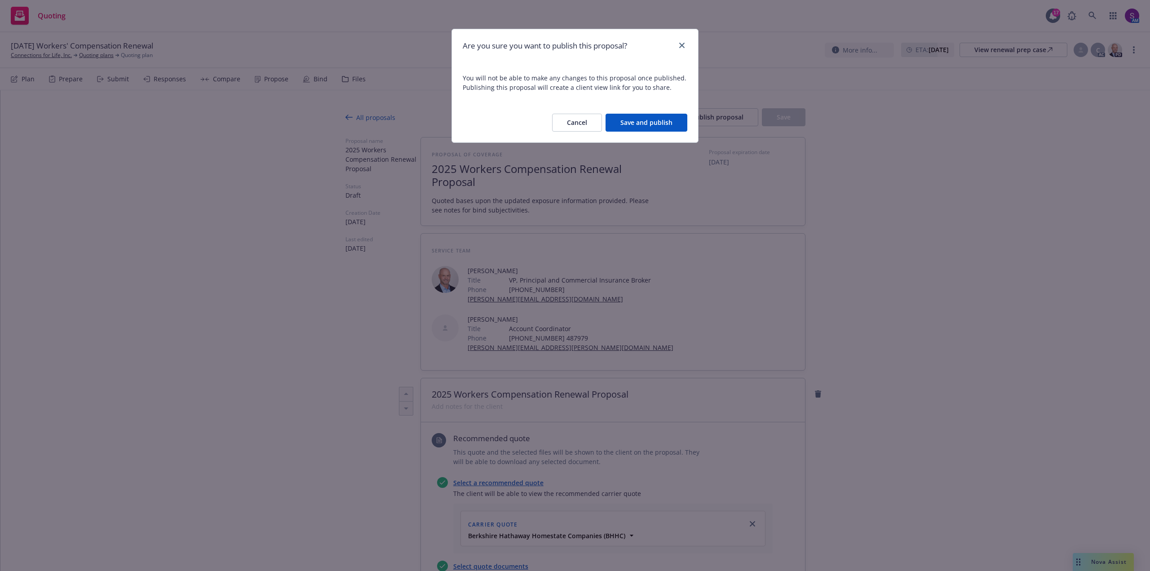
click at [645, 126] on button "Save and publish" at bounding box center [647, 123] width 82 height 18
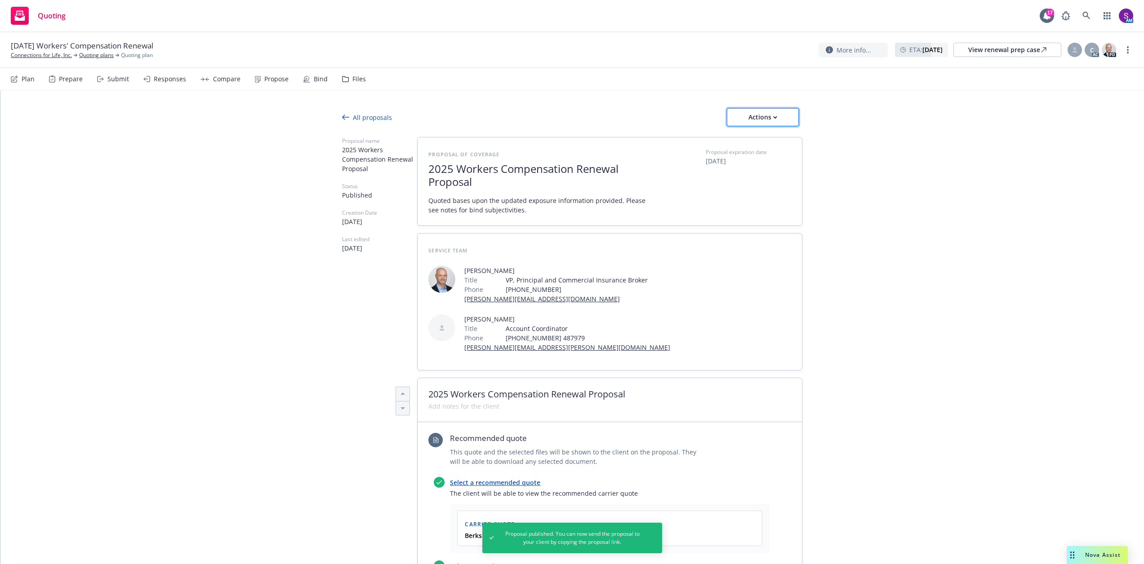
click at [760, 117] on div "Actions" at bounding box center [762, 117] width 42 height 17
click at [774, 145] on link "Copy proposal link" at bounding box center [766, 141] width 79 height 18
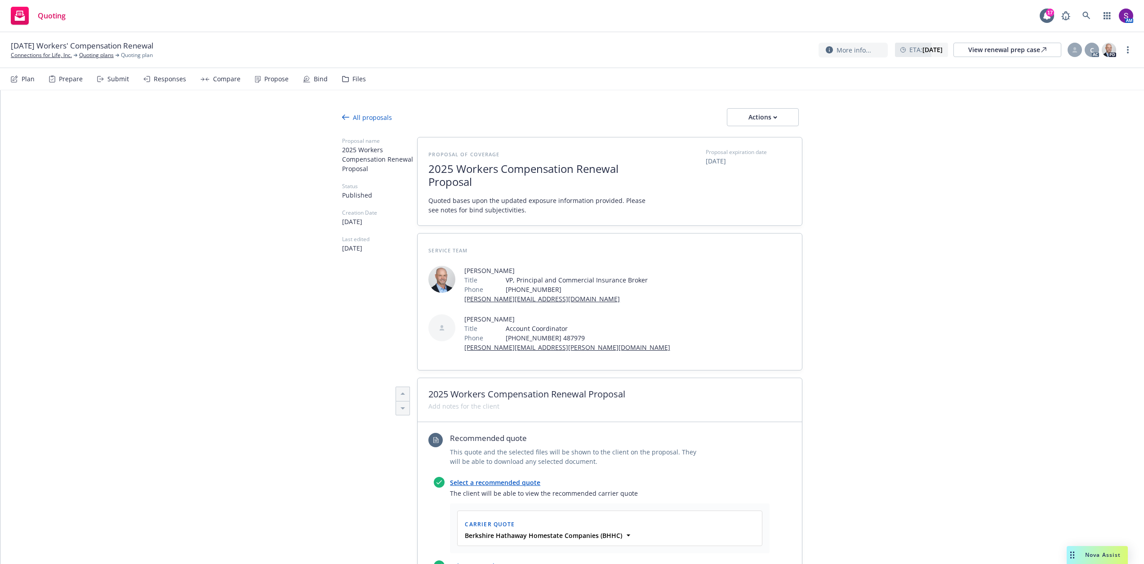
type textarea "x"
click at [47, 56] on link "Connections for Life, Inc." at bounding box center [41, 55] width 61 height 8
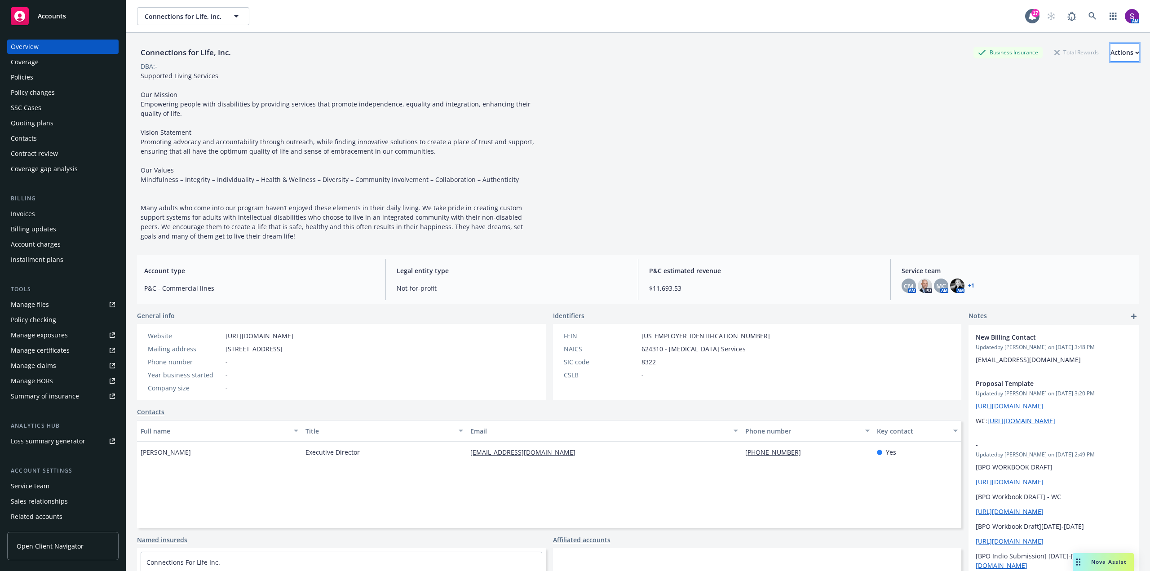
click at [1111, 53] on button "Actions" at bounding box center [1125, 53] width 29 height 18
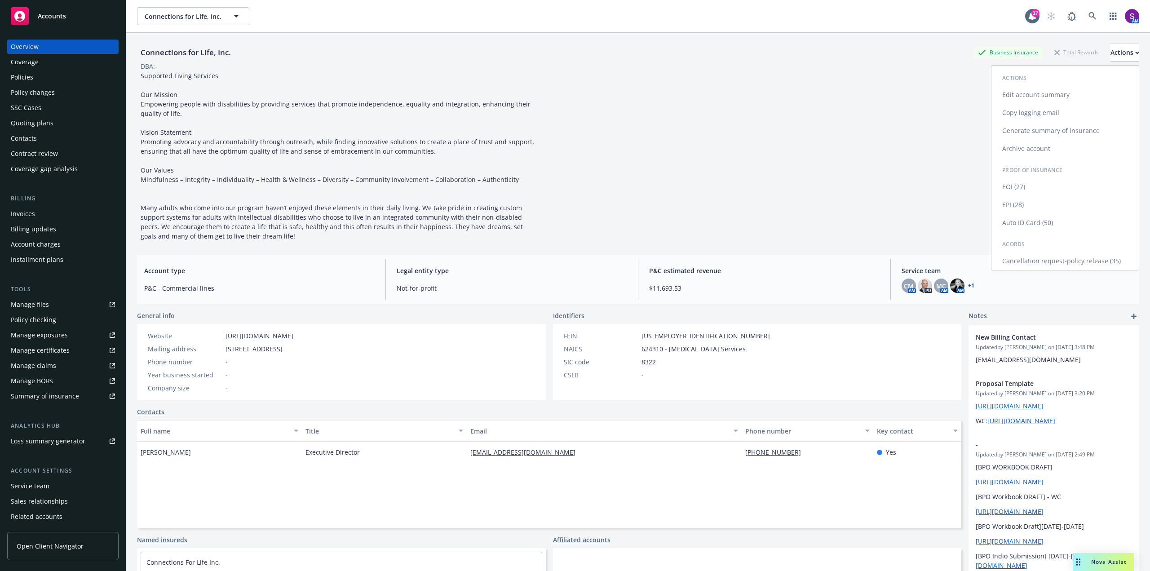
click at [1054, 113] on link "Copy logging email" at bounding box center [1065, 113] width 147 height 18
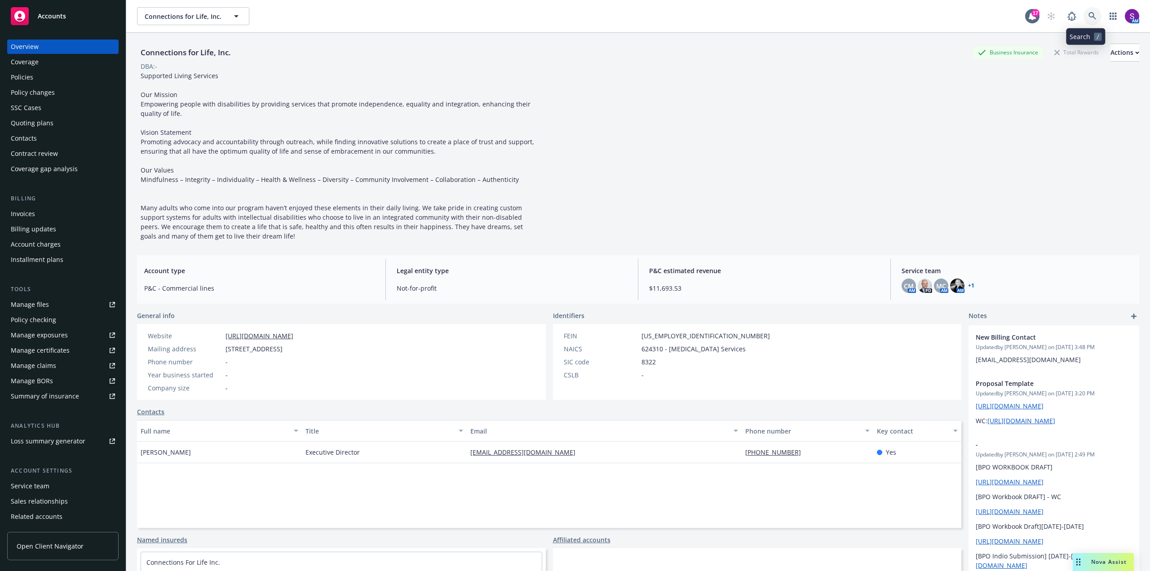
click at [1089, 16] on icon at bounding box center [1093, 16] width 8 height 8
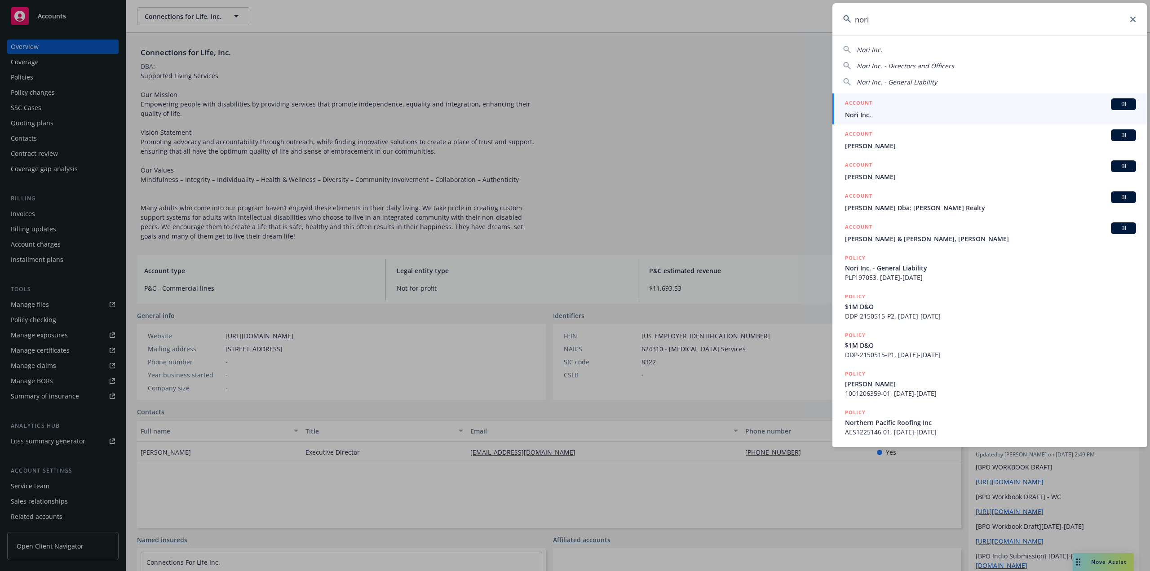
drag, startPoint x: 859, startPoint y: 22, endPoint x: 845, endPoint y: 22, distance: 14.4
click at [845, 22] on div "nori" at bounding box center [990, 19] width 315 height 32
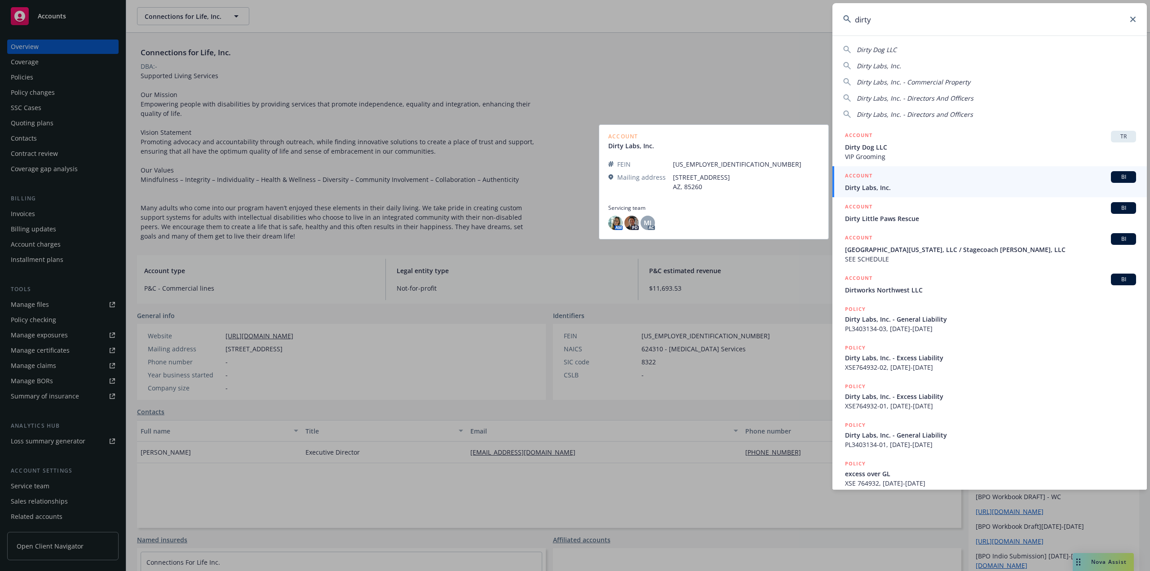
type input "dirty"
click at [878, 191] on span "Dirty Labs, Inc." at bounding box center [990, 187] width 291 height 9
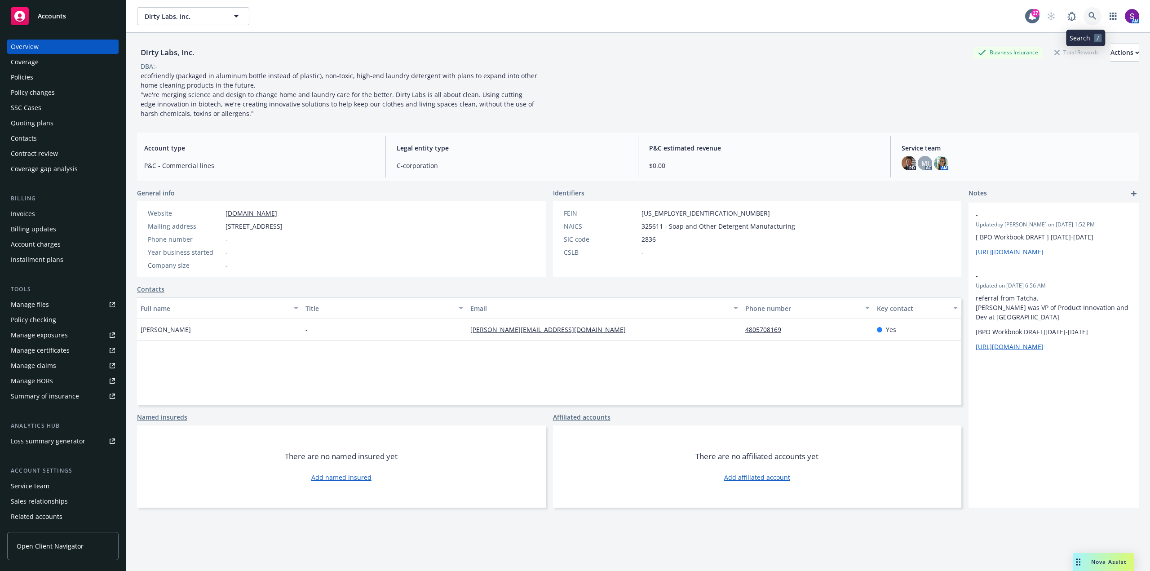
click at [1089, 16] on icon at bounding box center [1093, 16] width 8 height 8
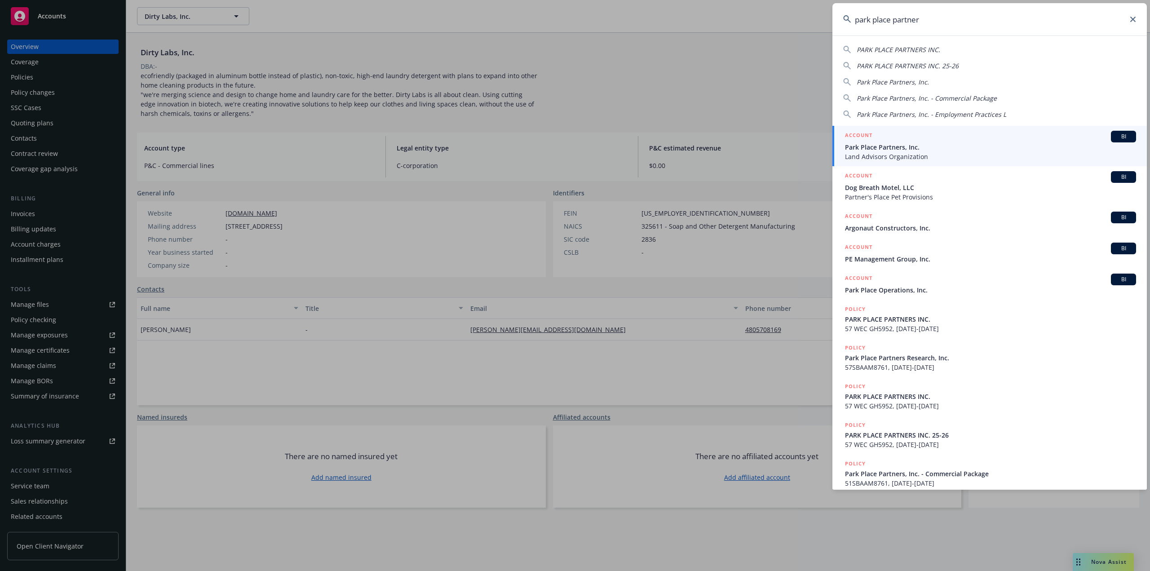
type input "park place partner"
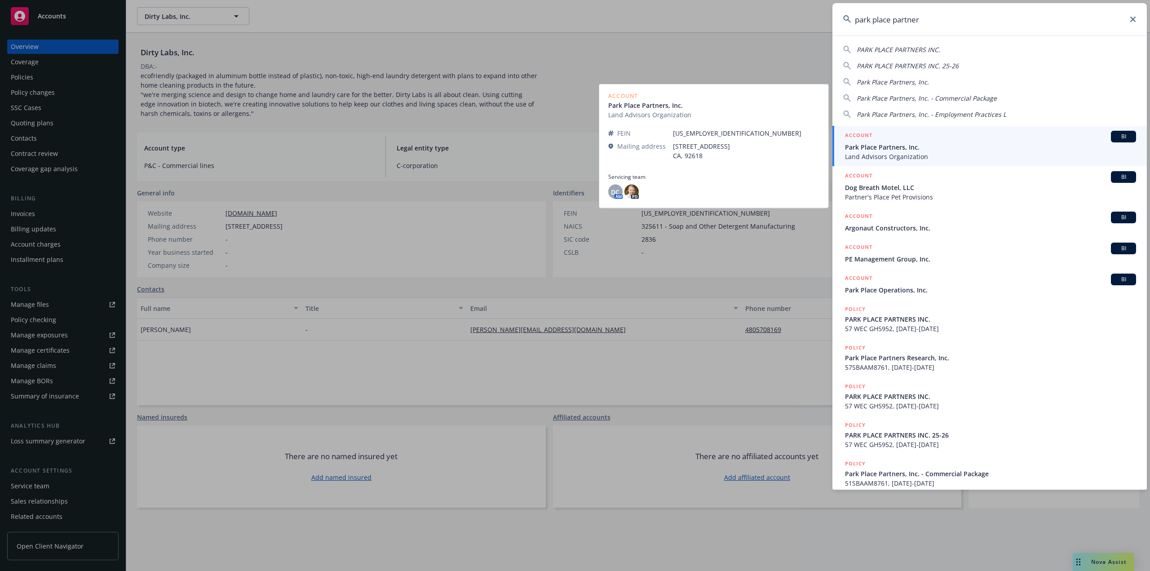
click at [890, 149] on span "Park Place Partners, Inc." at bounding box center [990, 146] width 291 height 9
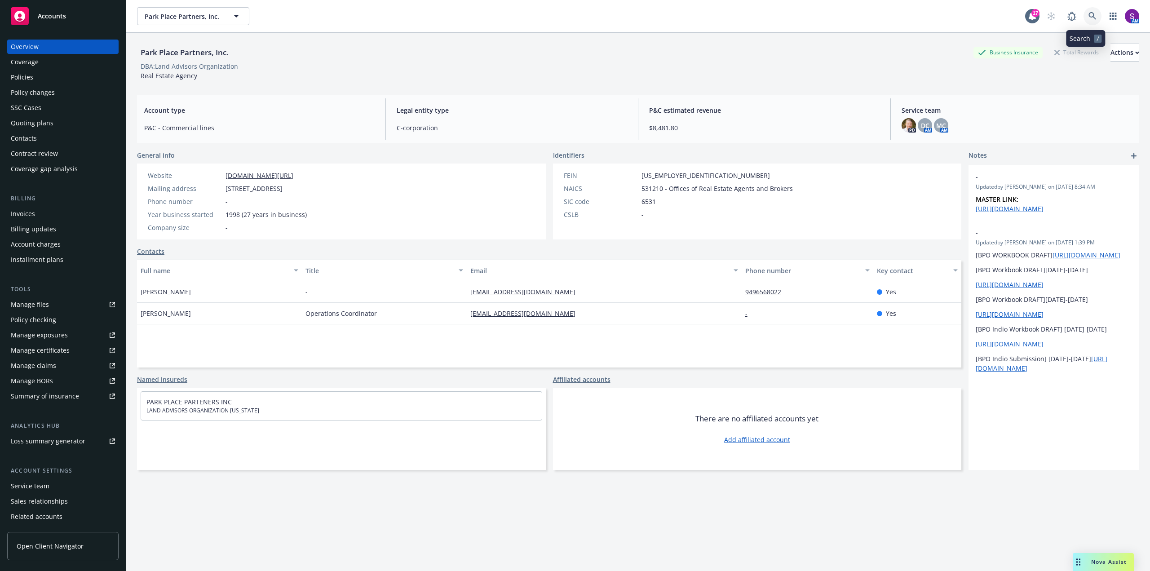
click at [1084, 14] on link at bounding box center [1093, 16] width 18 height 18
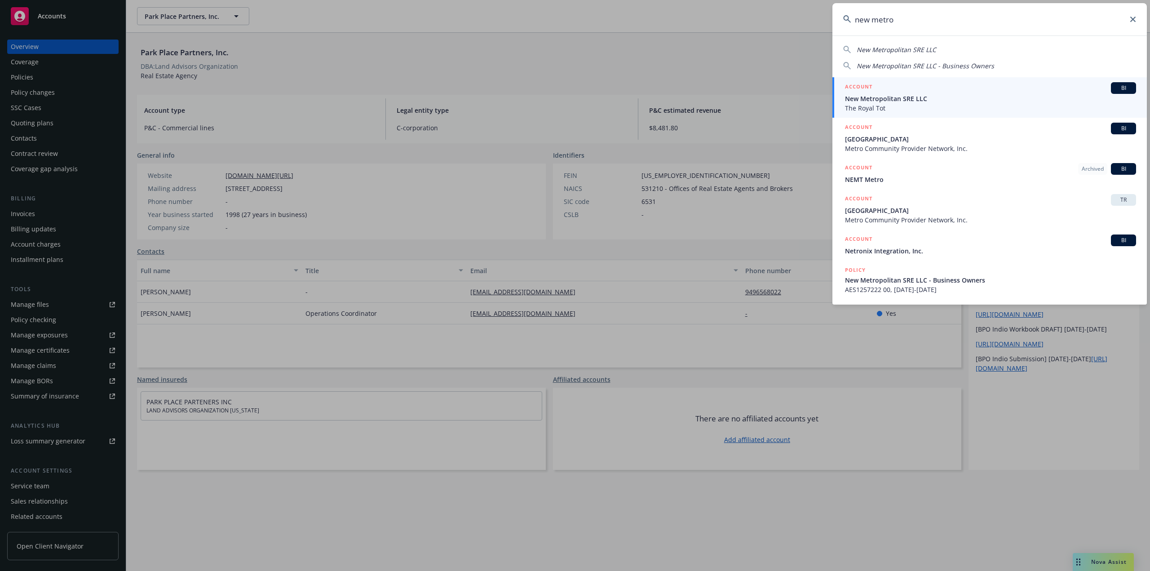
drag, startPoint x: 931, startPoint y: 20, endPoint x: 831, endPoint y: 27, distance: 100.5
click at [831, 27] on div "new metro New Metropolitan SRE LLC New Metropolitan SRE LLC - Business Owners A…" at bounding box center [575, 285] width 1150 height 571
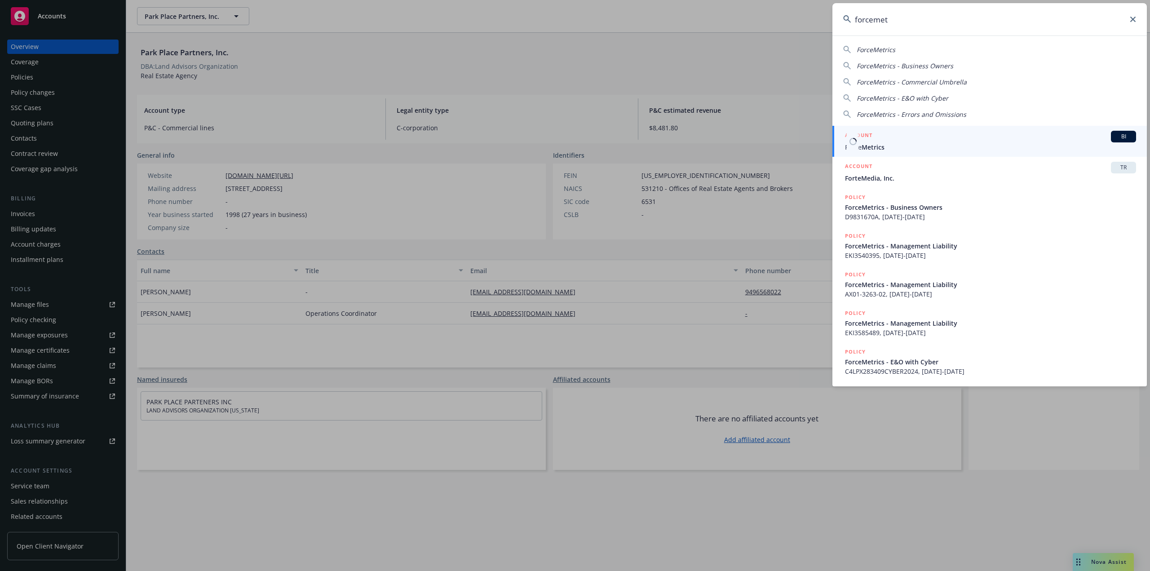
type input "forcemet"
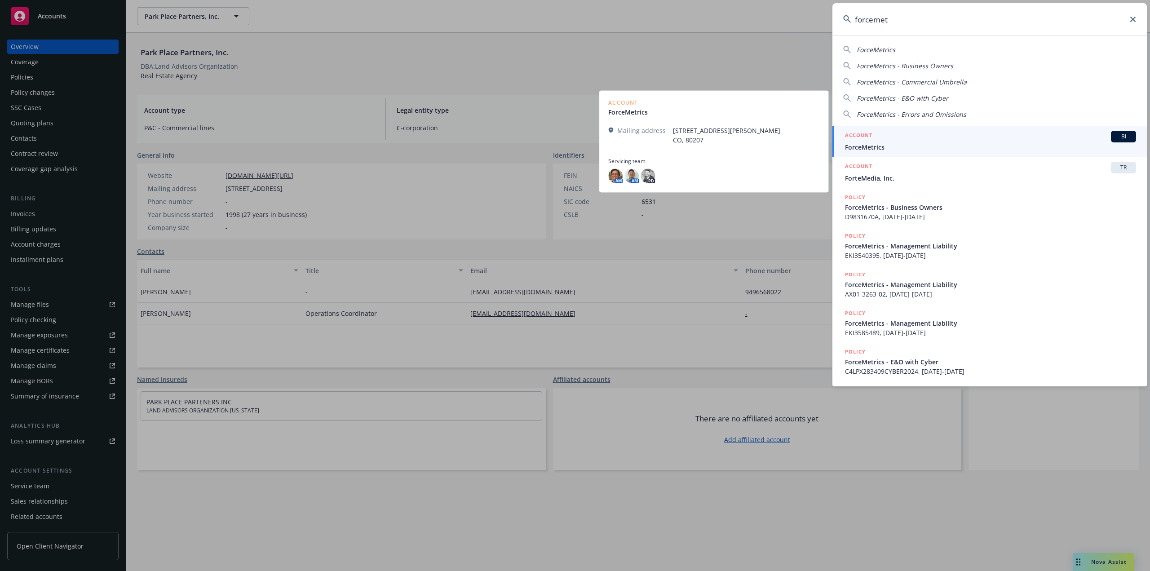
click at [879, 143] on span "ForceMetrics" at bounding box center [990, 146] width 291 height 9
